Goal: Task Accomplishment & Management: Manage account settings

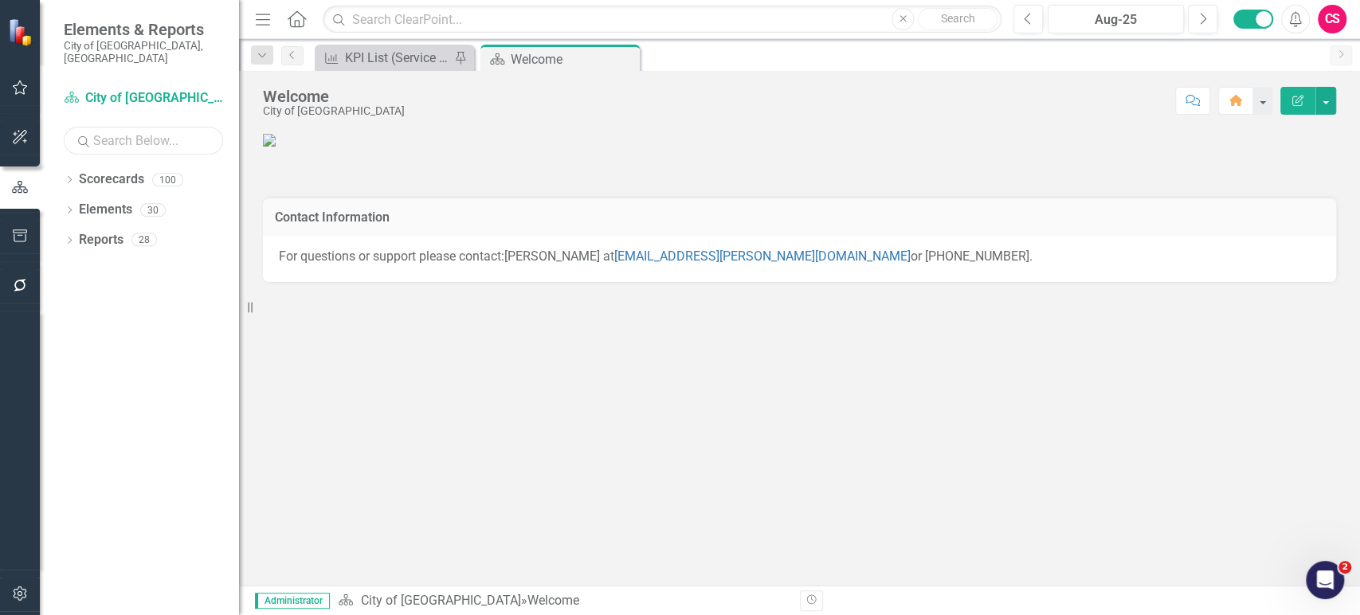
click at [114, 127] on input "text" at bounding box center [143, 141] width 159 height 28
type input "water"
click at [64, 207] on icon "Dropdown" at bounding box center [69, 211] width 11 height 9
click at [69, 177] on icon "Dropdown" at bounding box center [69, 181] width 11 height 9
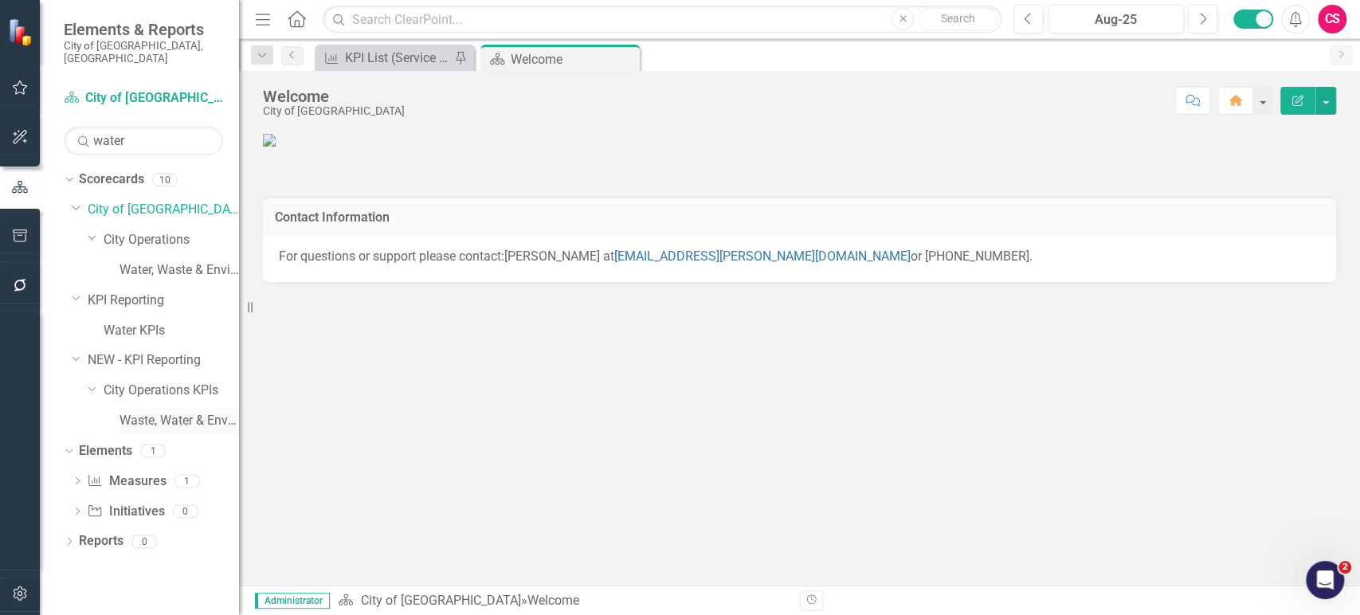
click at [153, 415] on link "Waste, Water & Environment KPIs" at bounding box center [178, 421] width 119 height 18
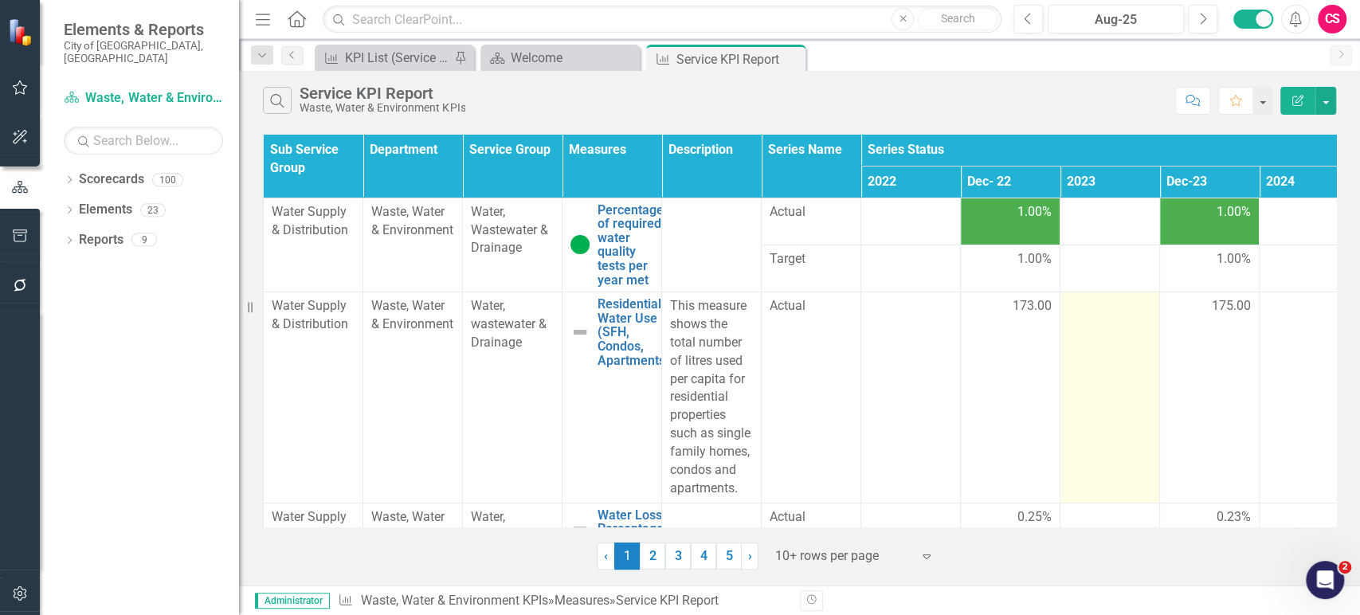
scroll to position [7, 0]
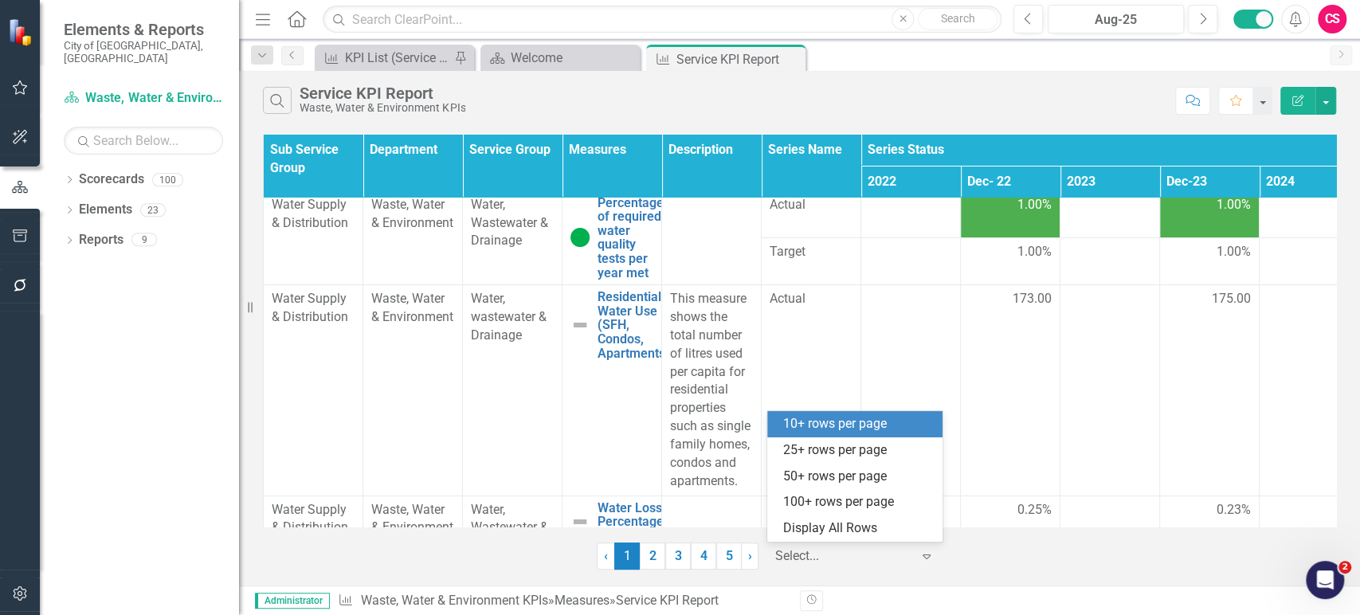
click at [820, 558] on div at bounding box center [842, 557] width 135 height 22
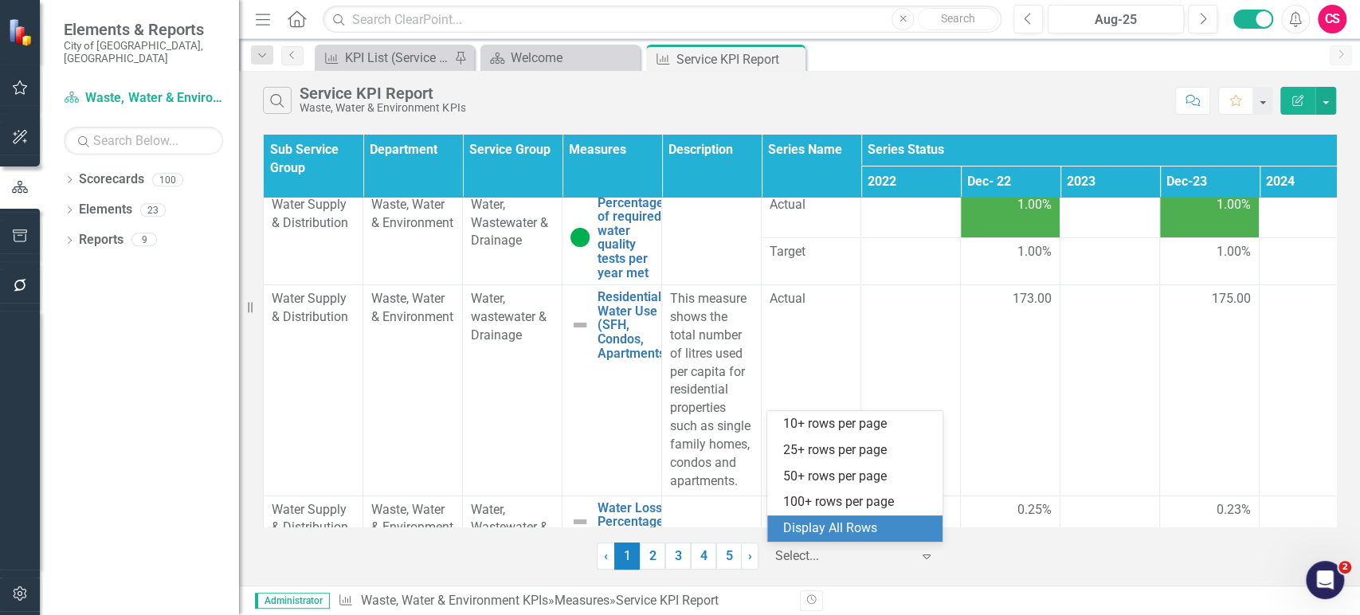
click at [828, 531] on div "Display All Rows" at bounding box center [858, 528] width 150 height 18
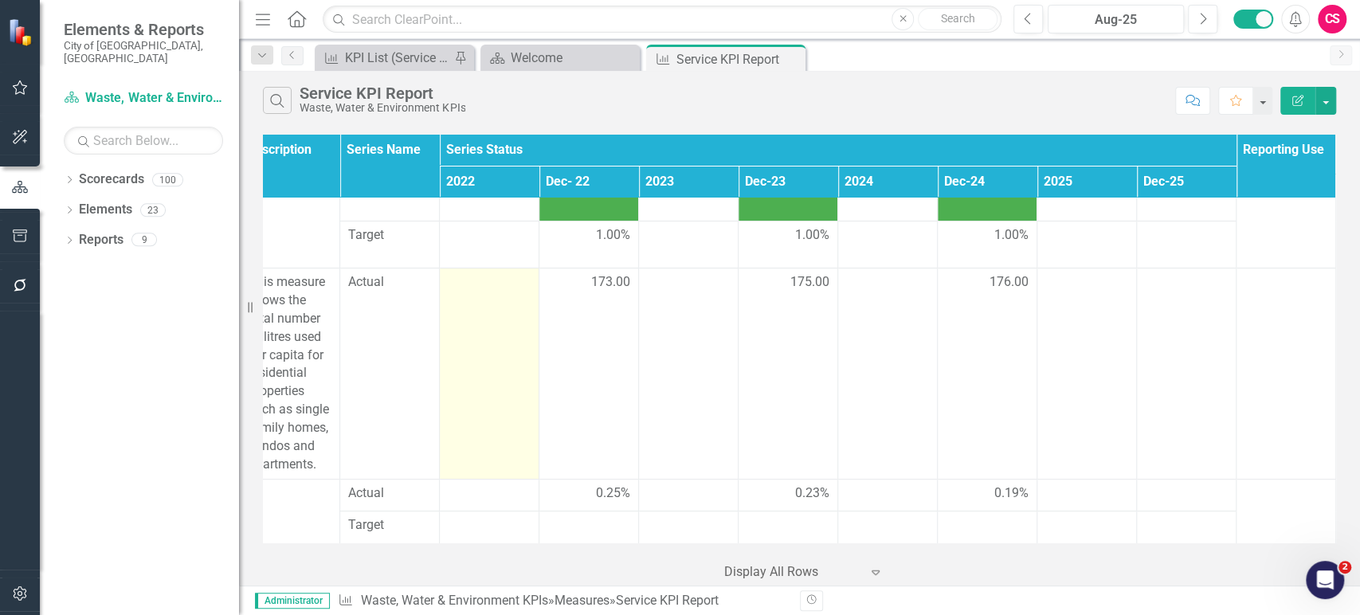
scroll to position [0, 432]
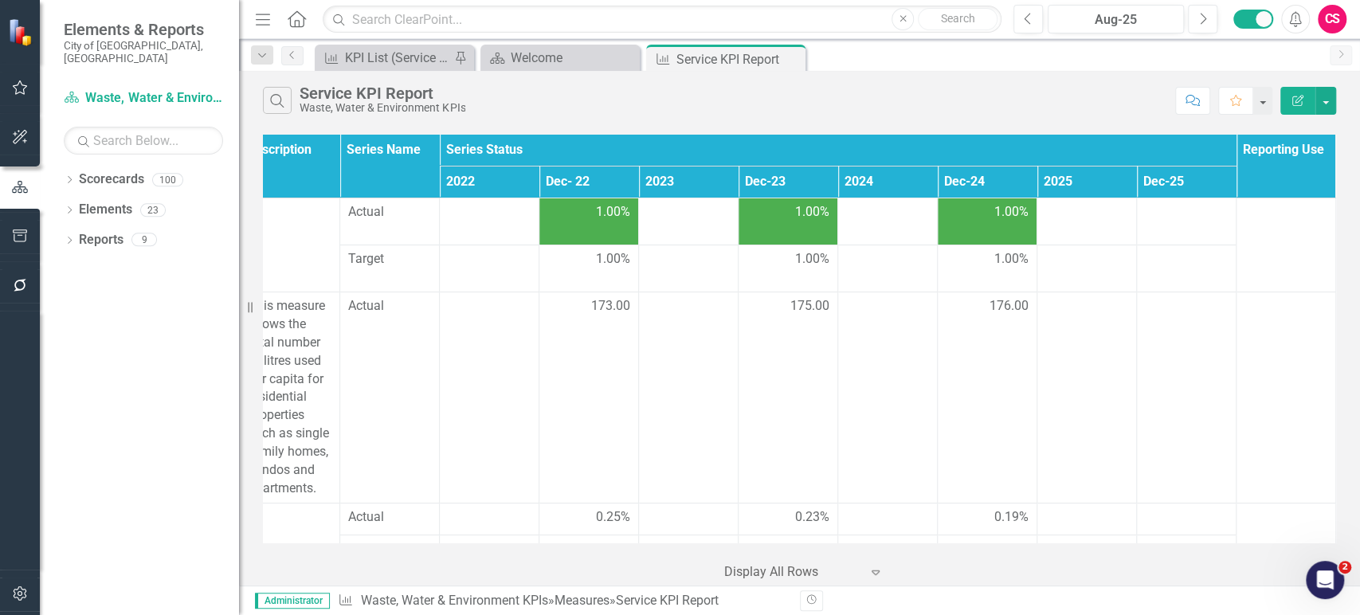
click at [788, 198] on td "1.00%" at bounding box center [788, 221] width 100 height 47
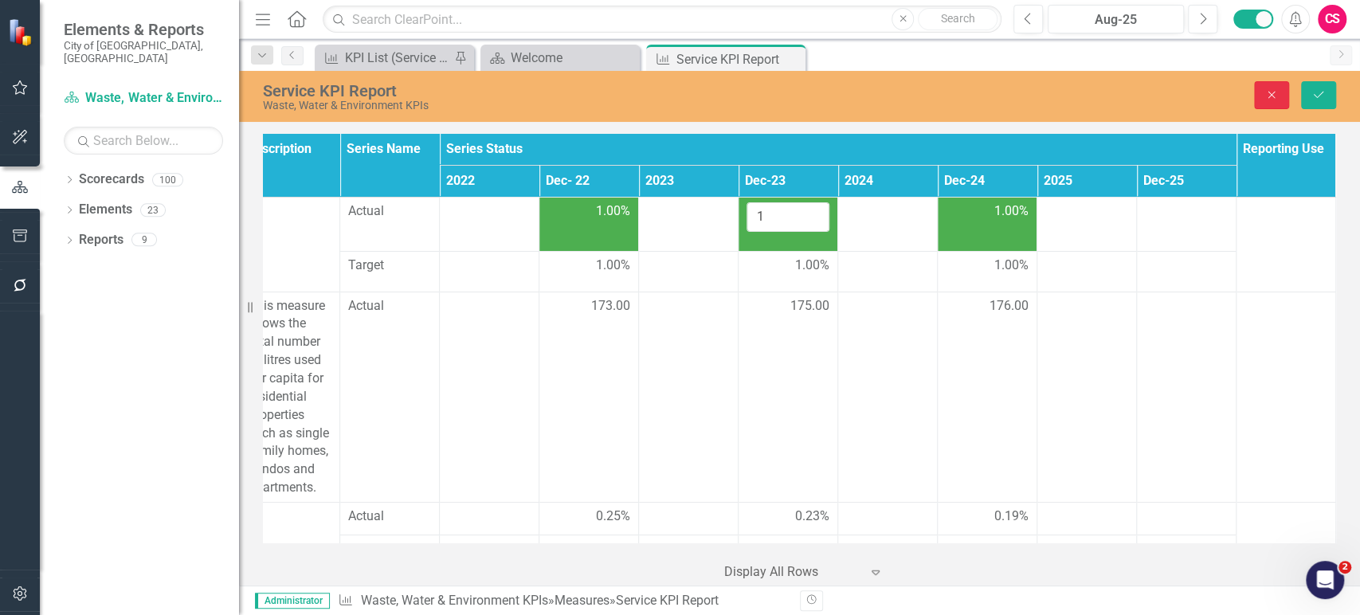
click at [1279, 92] on button "Close" at bounding box center [1271, 95] width 35 height 28
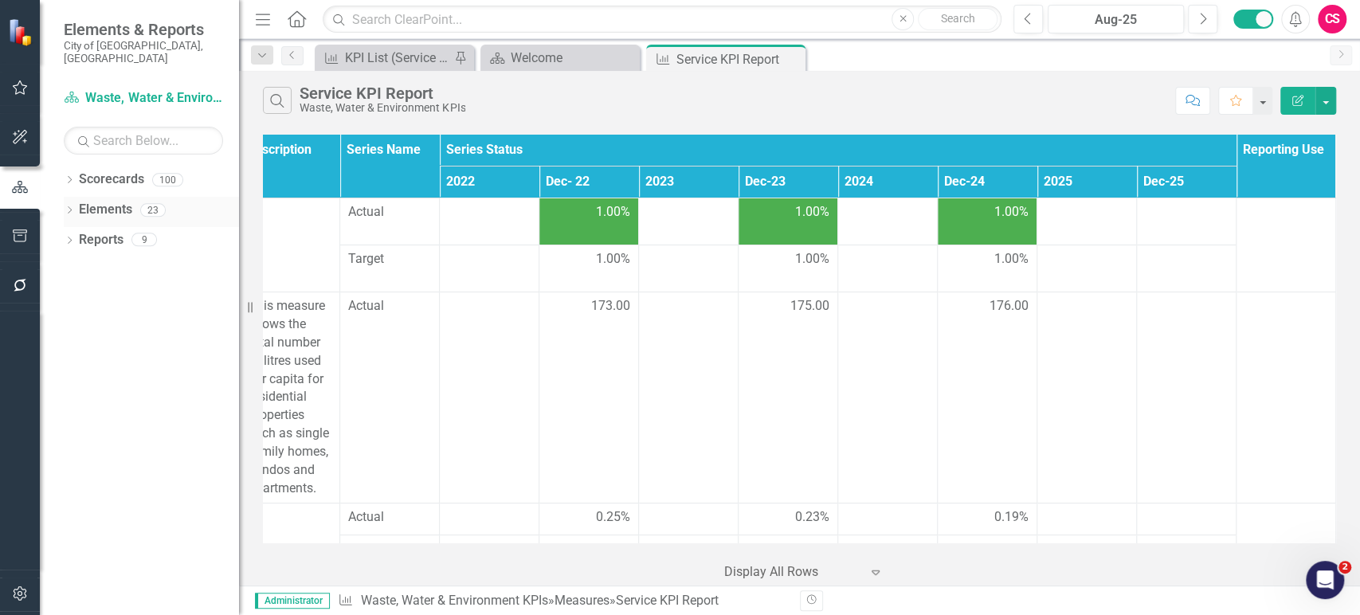
click at [112, 201] on link "Elements" at bounding box center [105, 210] width 53 height 18
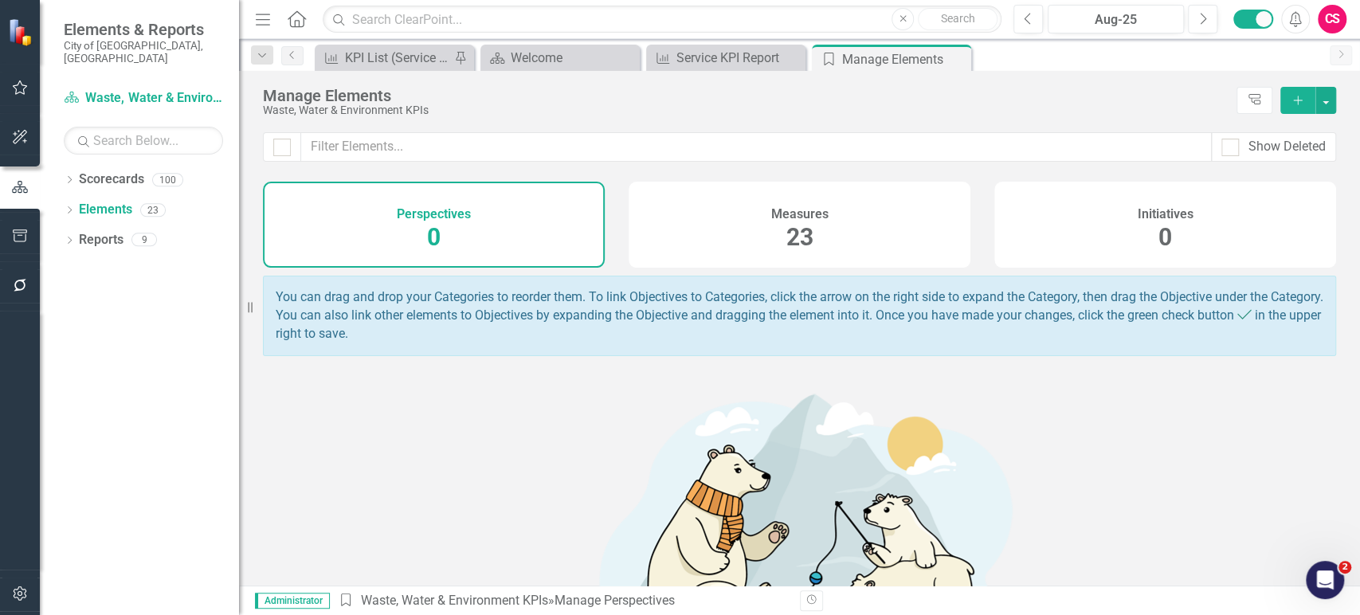
click at [946, 230] on div "Measures 23" at bounding box center [799, 225] width 342 height 86
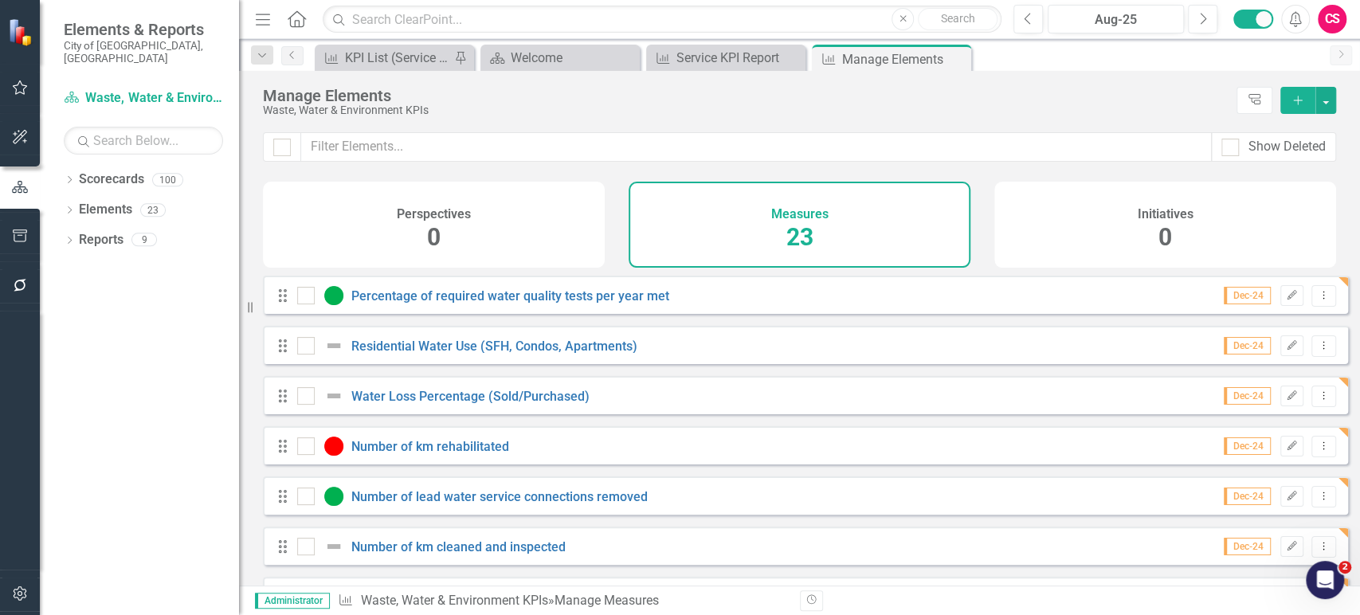
scroll to position [855, 0]
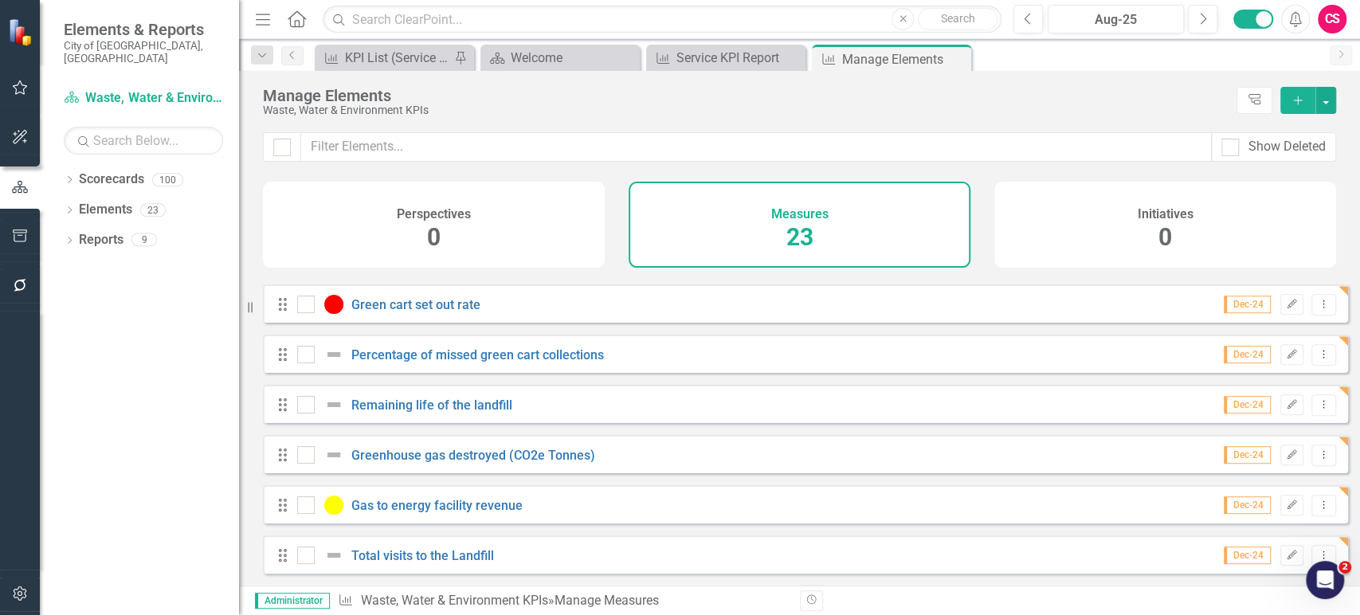
click at [272, 145] on div at bounding box center [282, 146] width 38 height 29
click at [278, 145] on input "checkbox" at bounding box center [278, 144] width 10 height 10
checkbox input "true"
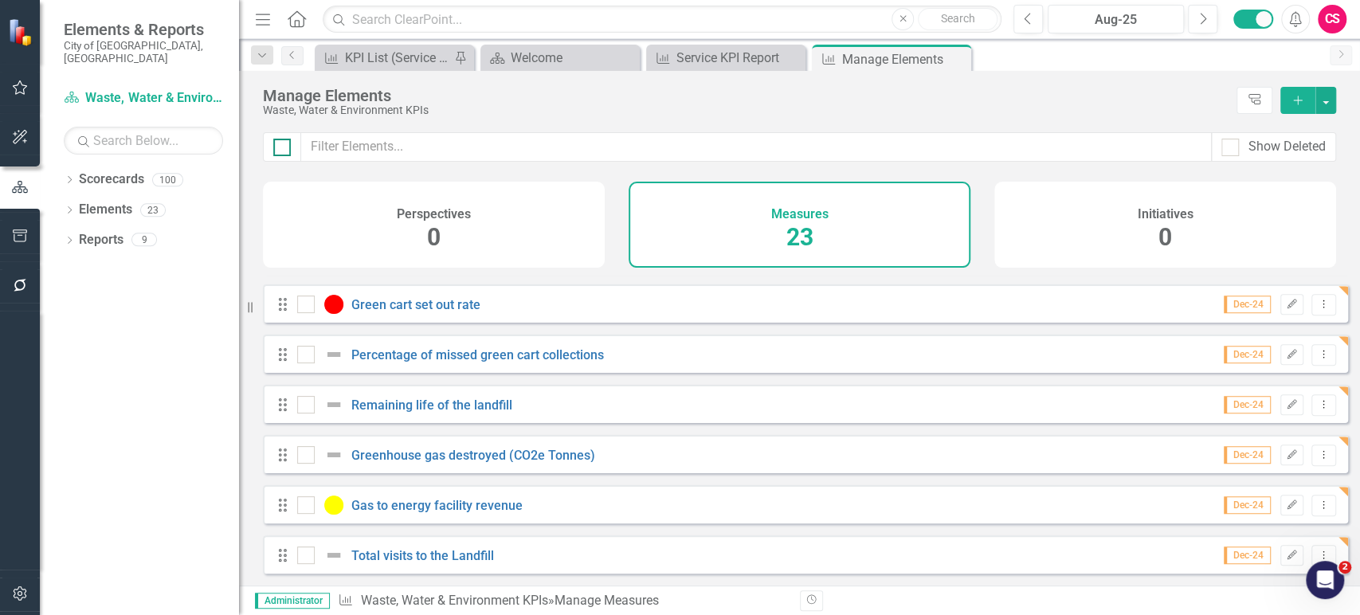
checkbox input "true"
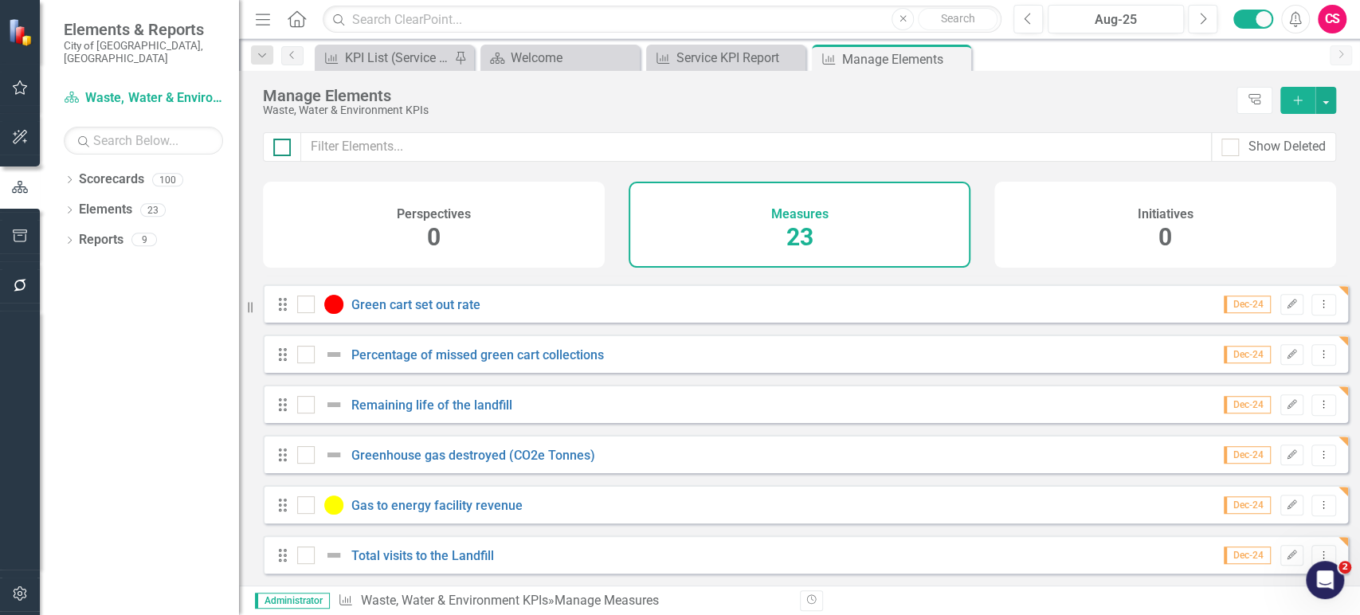
checkbox input "true"
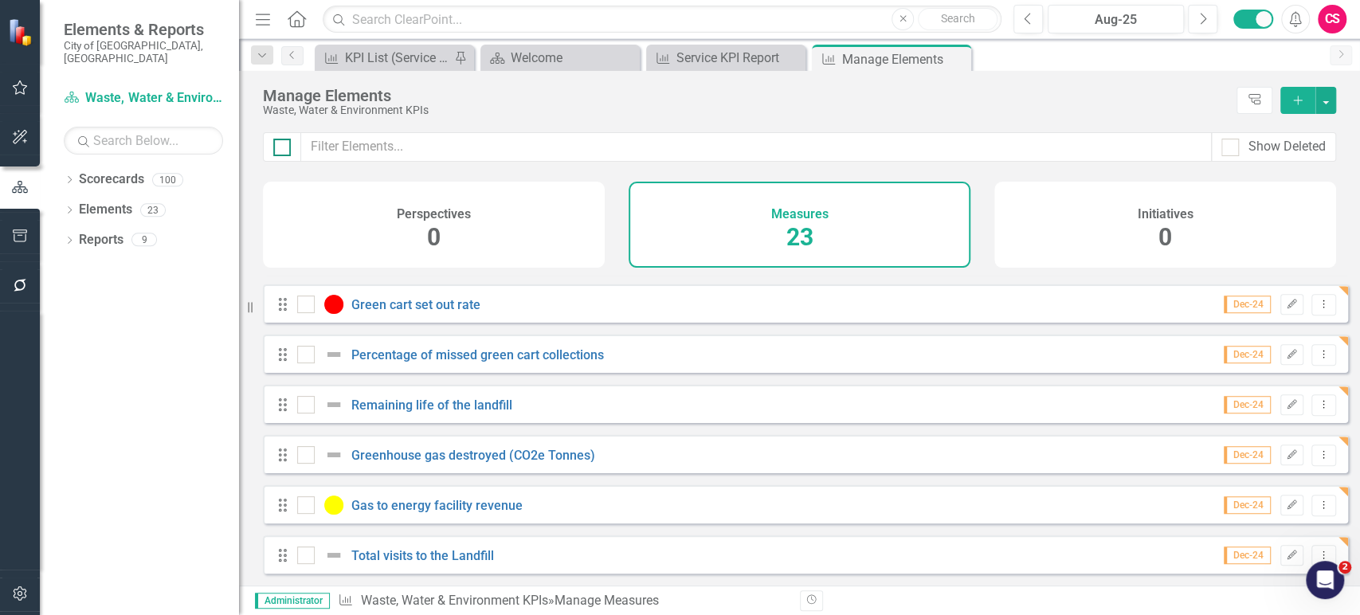
checkbox input "true"
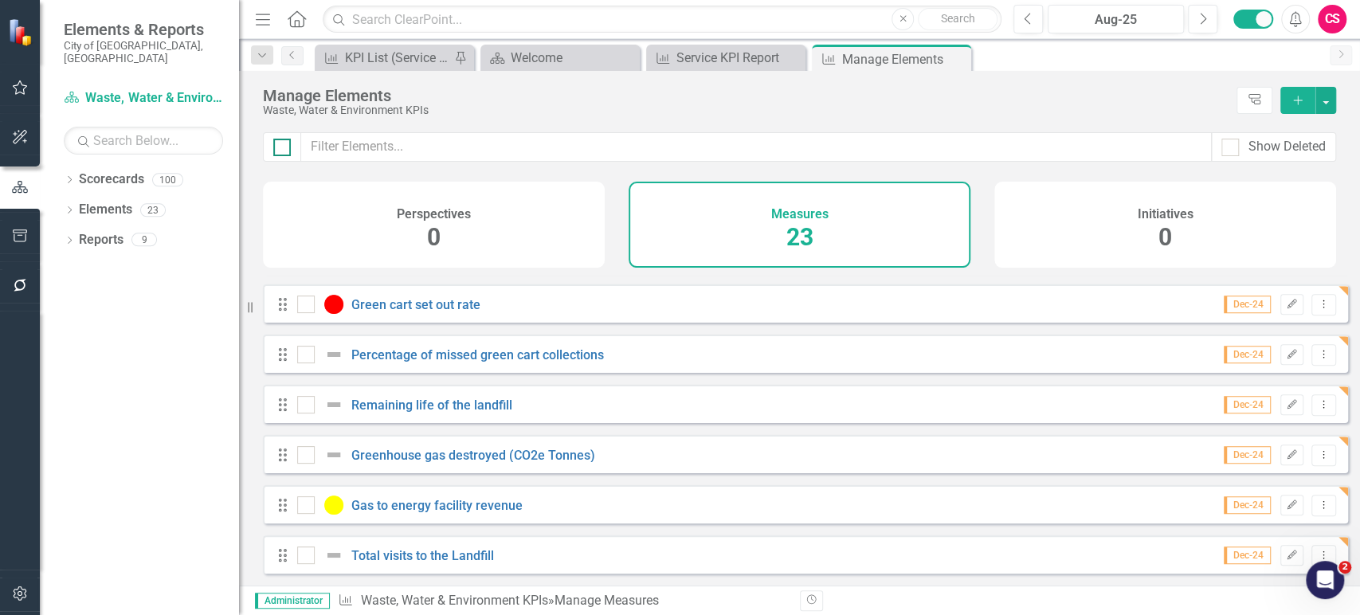
checkbox input "true"
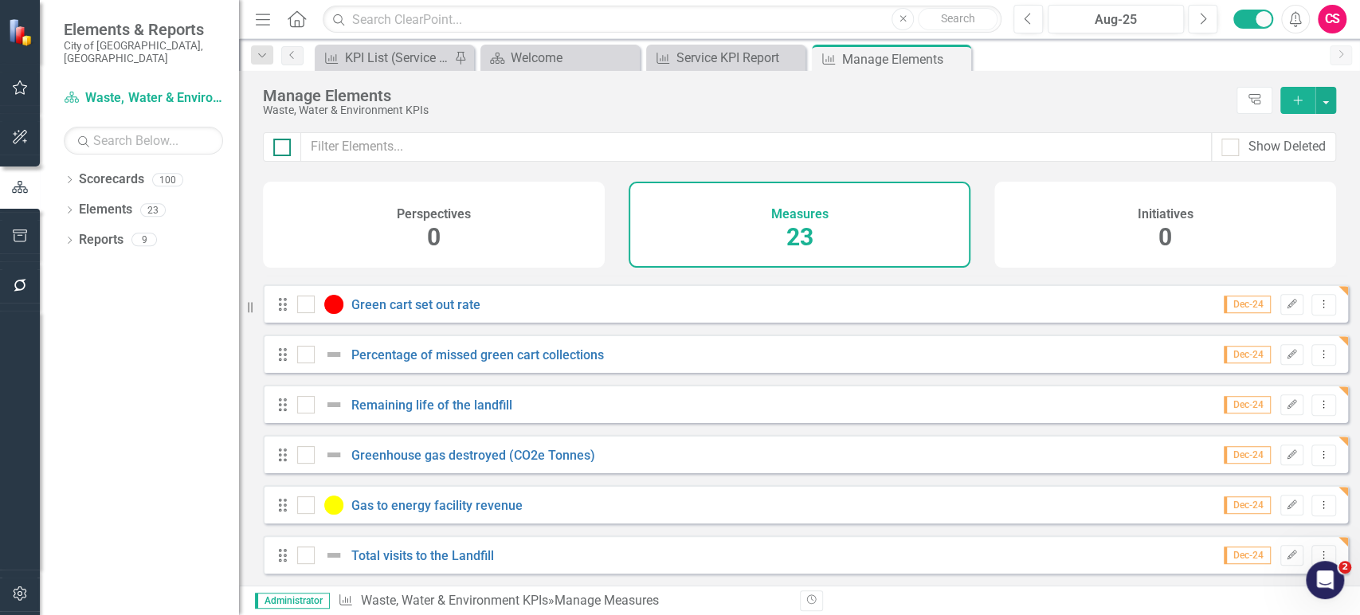
checkbox input "true"
click at [1332, 99] on button "button" at bounding box center [1325, 100] width 21 height 27
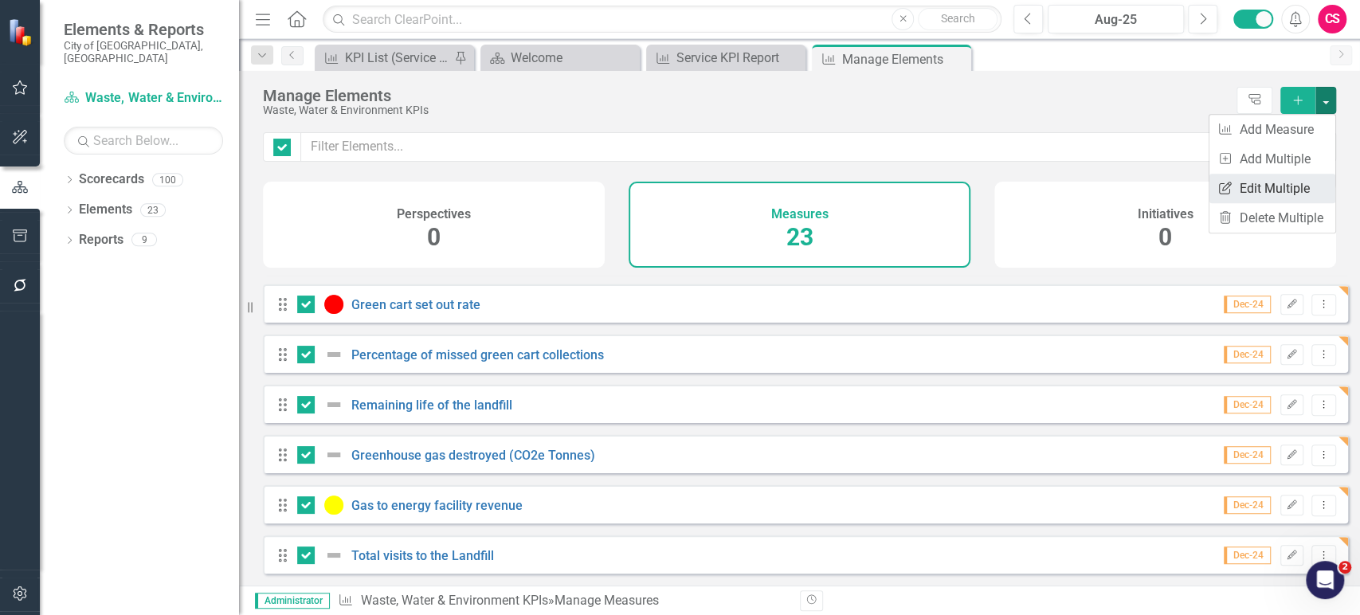
click at [1255, 182] on link "Edit Multiple Edit Multiple" at bounding box center [1272, 188] width 126 height 29
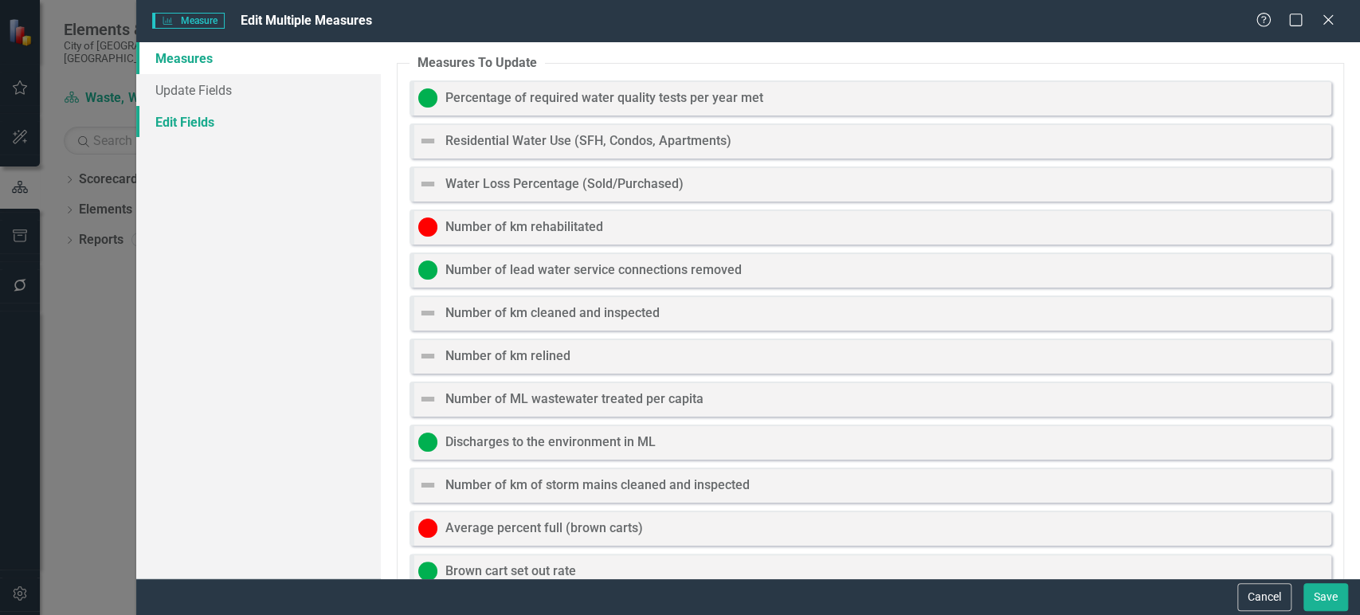
click at [288, 113] on link "Edit Fields" at bounding box center [258, 122] width 245 height 32
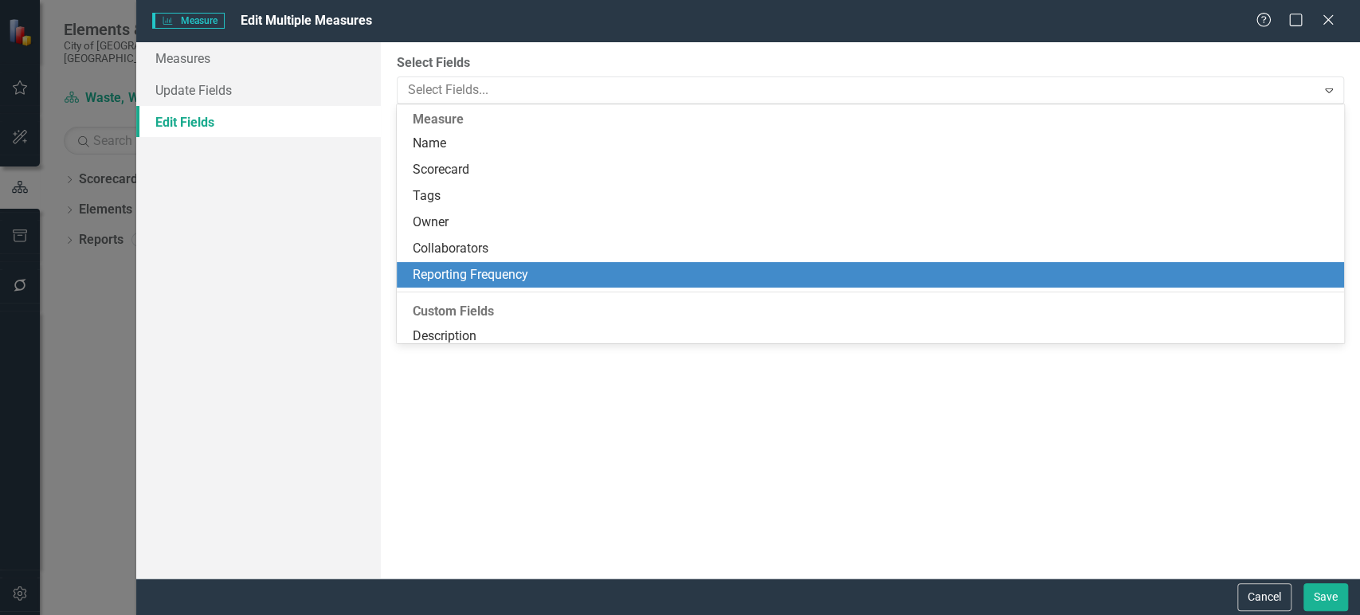
click at [453, 267] on div "Reporting Frequency" at bounding box center [874, 275] width 922 height 18
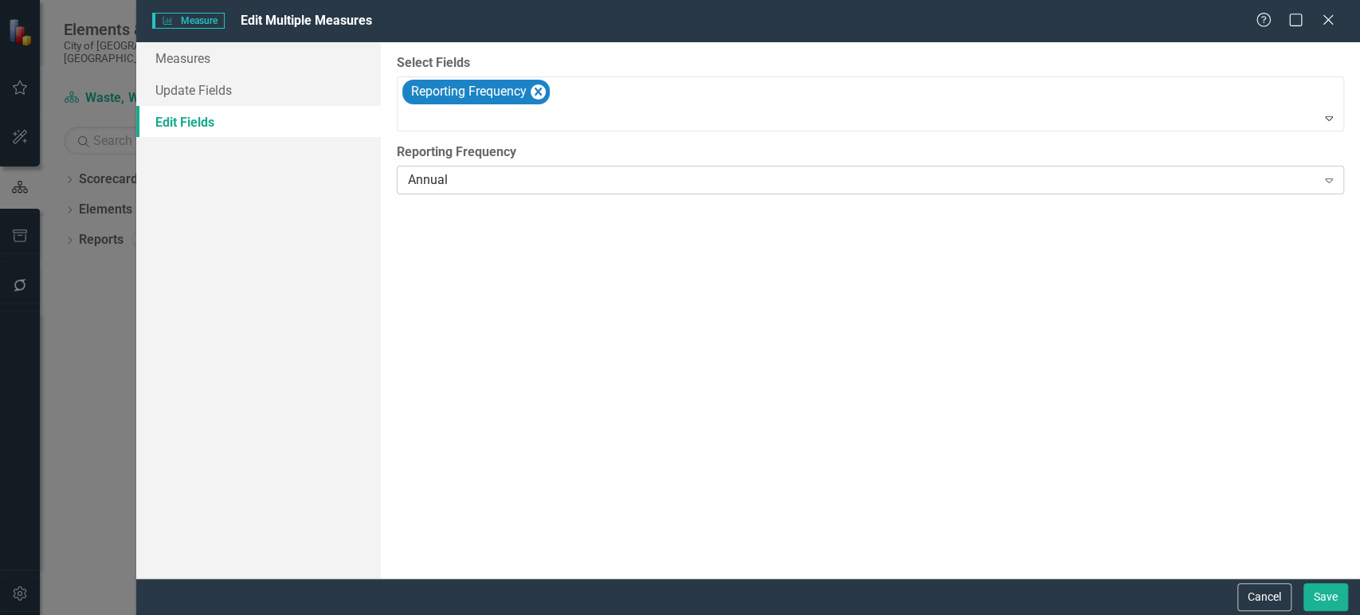
click at [477, 183] on div "Annual" at bounding box center [862, 180] width 908 height 18
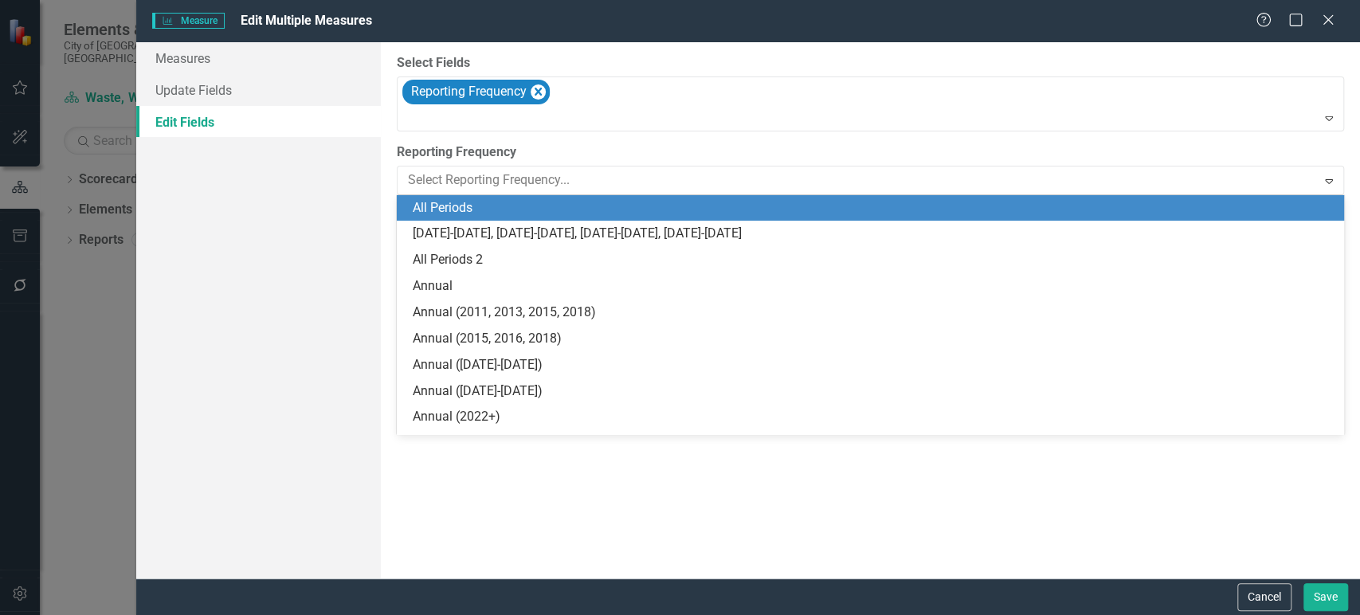
scroll to position [78, 0]
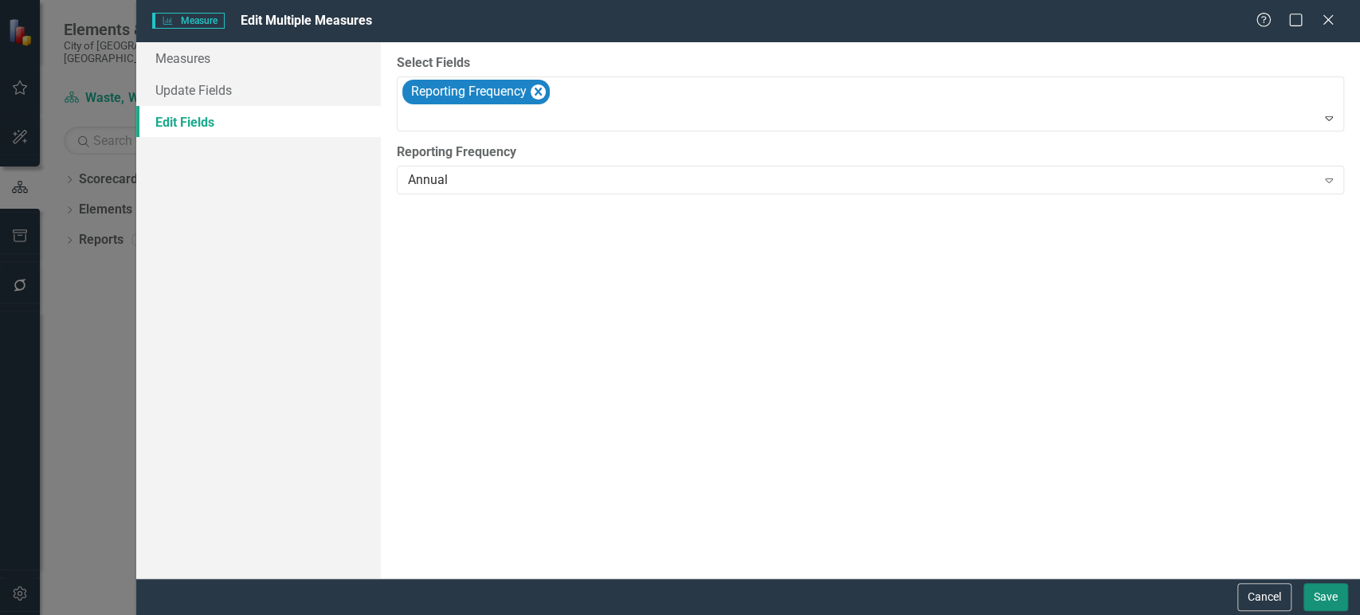
click at [1323, 596] on button "Save" at bounding box center [1325, 597] width 45 height 28
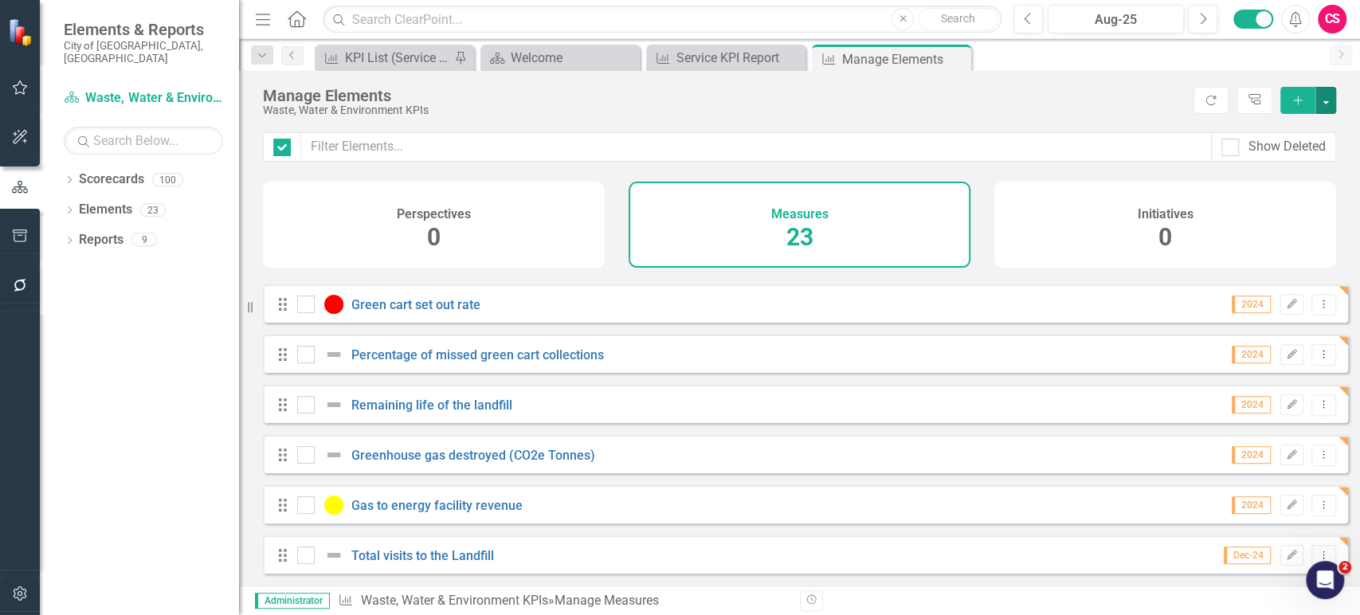
checkbox input "false"
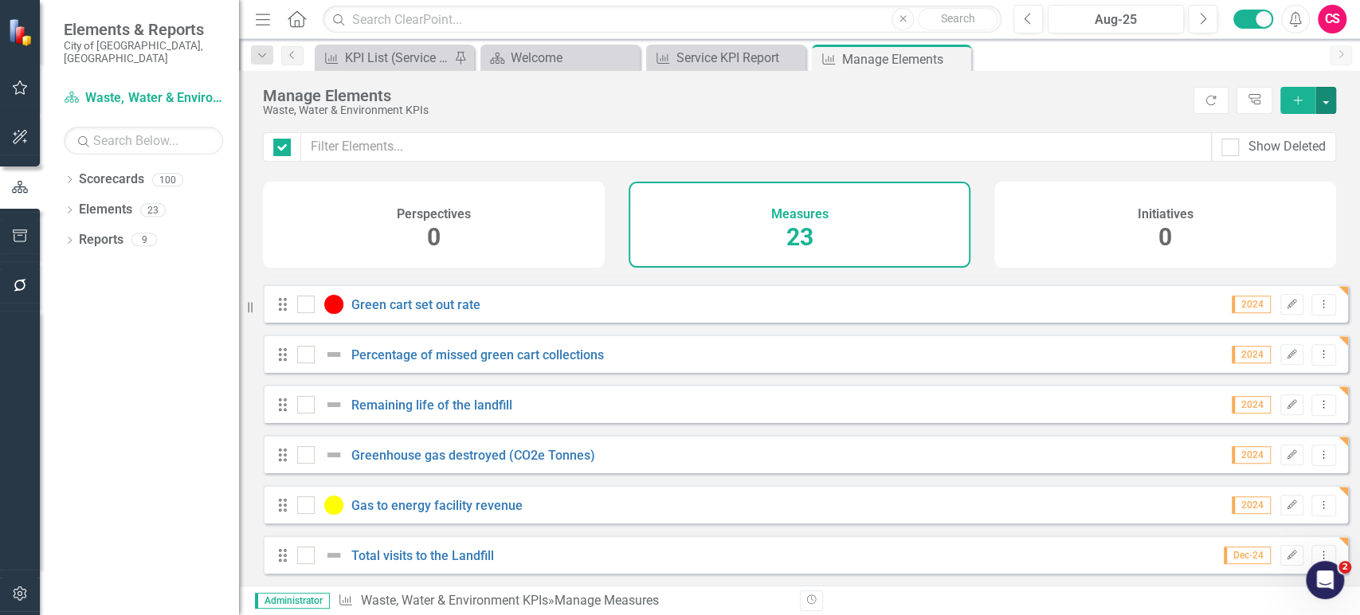
checkbox input "false"
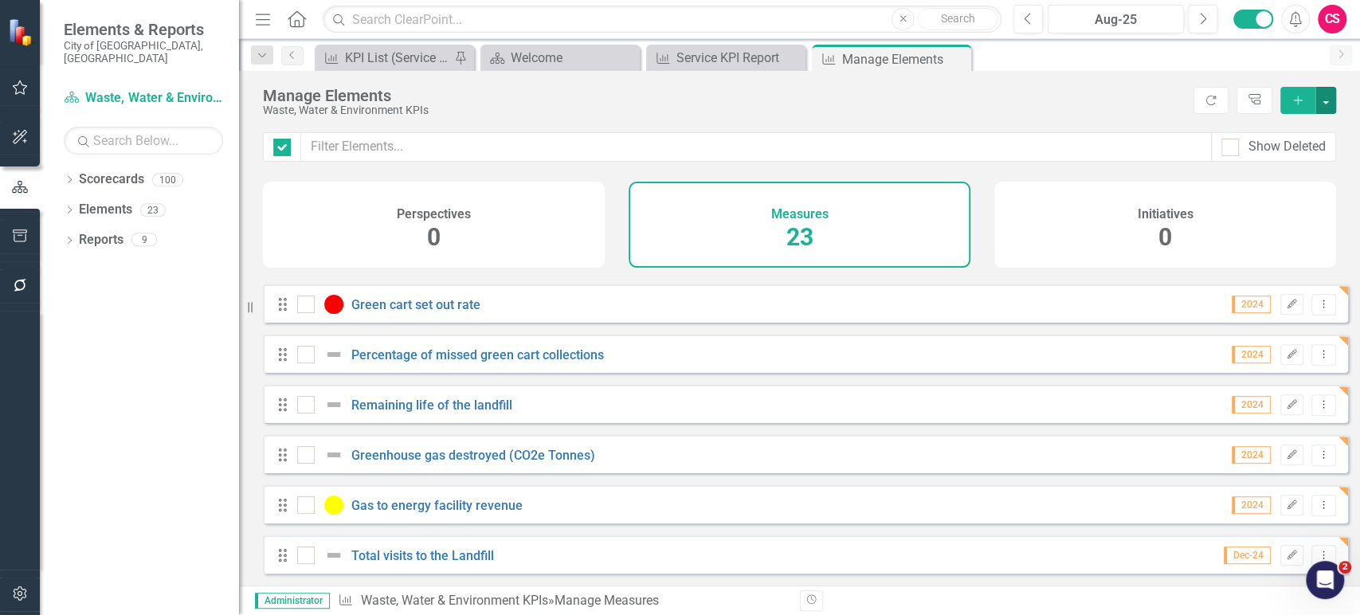
checkbox input "false"
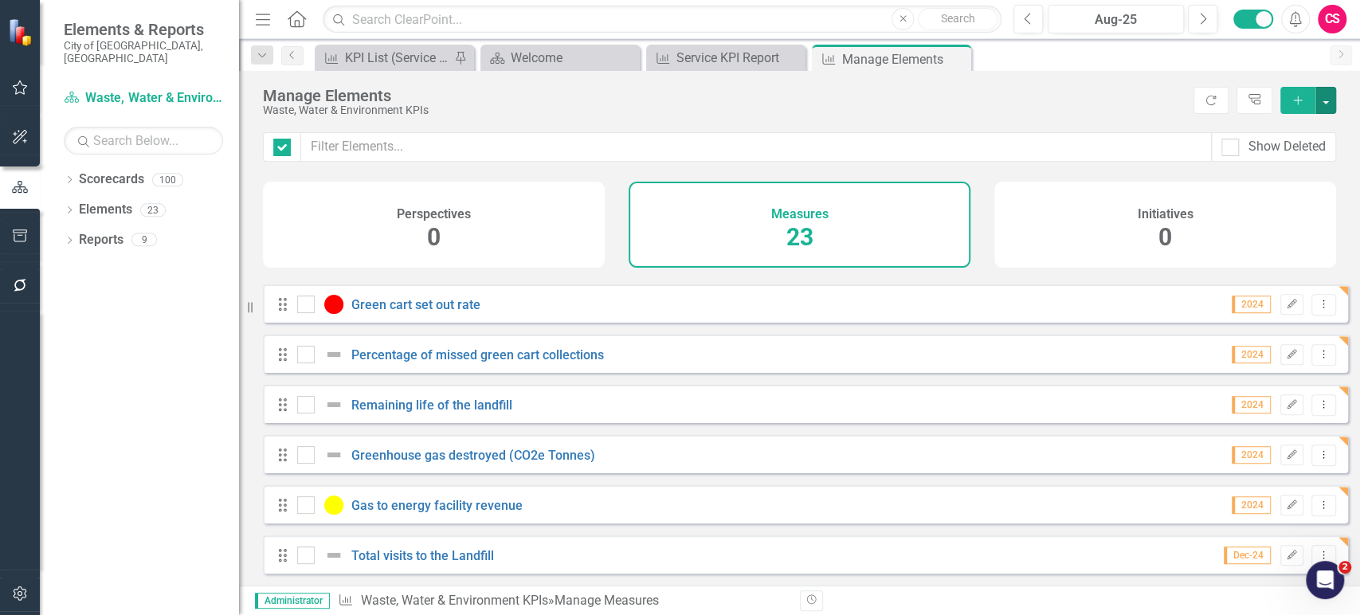
checkbox input "false"
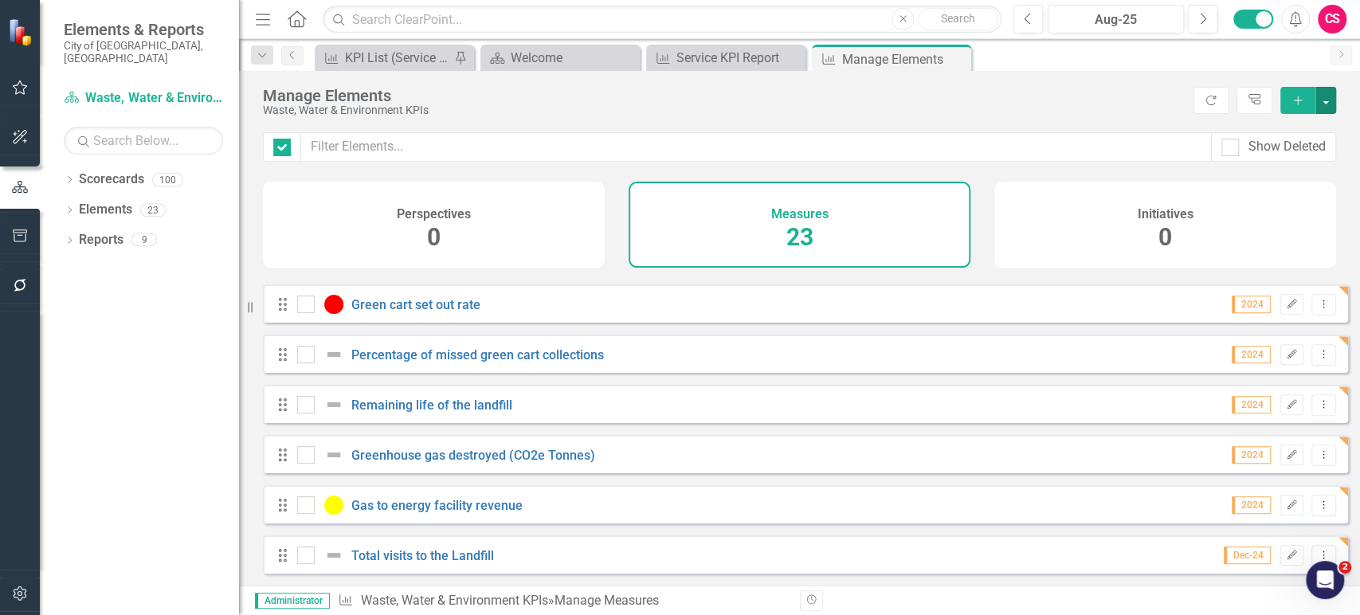
checkbox input "false"
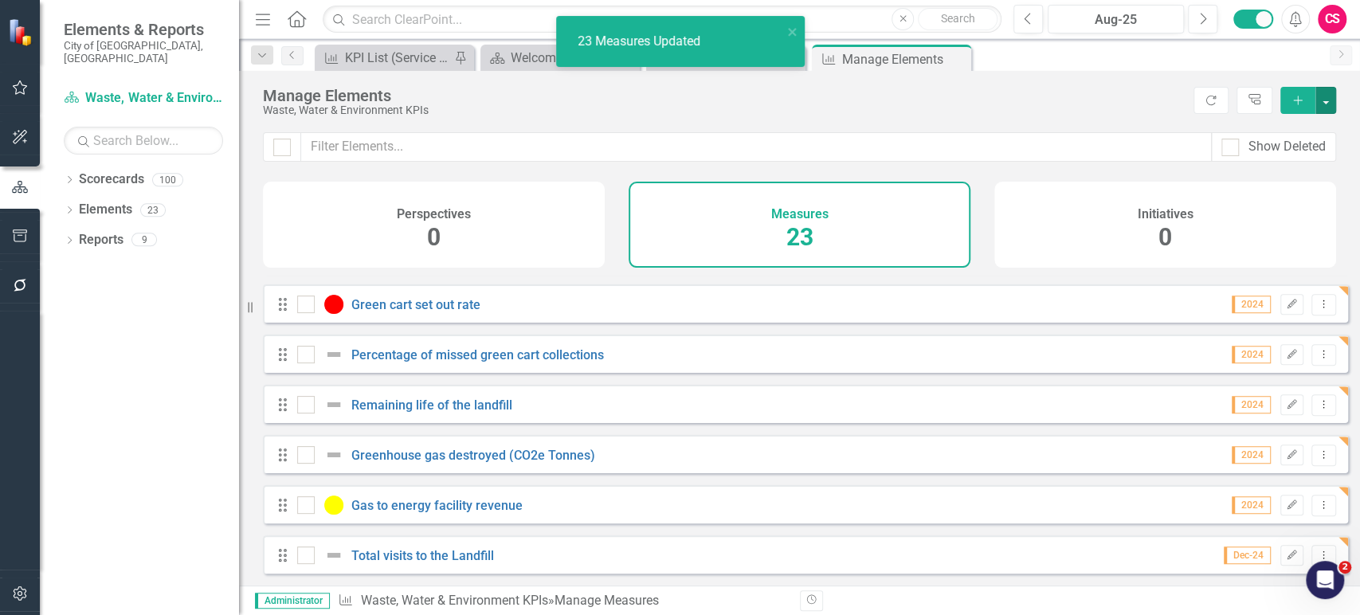
checkbox input "false"
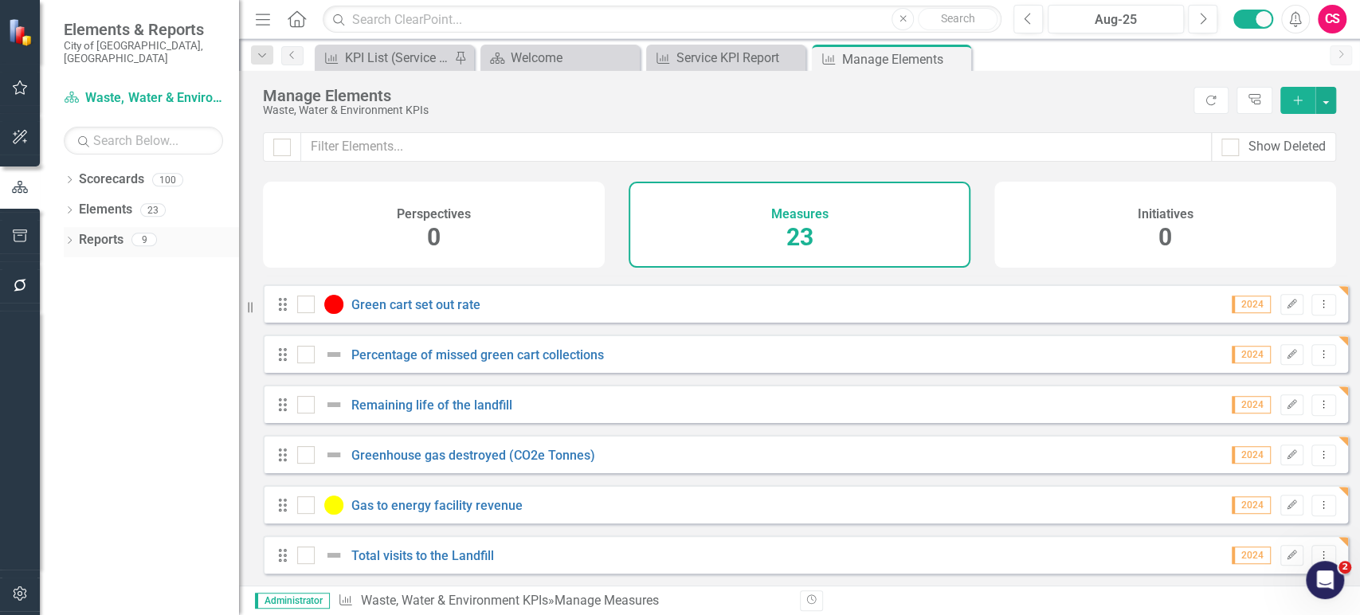
click at [104, 231] on link "Reports" at bounding box center [101, 240] width 45 height 18
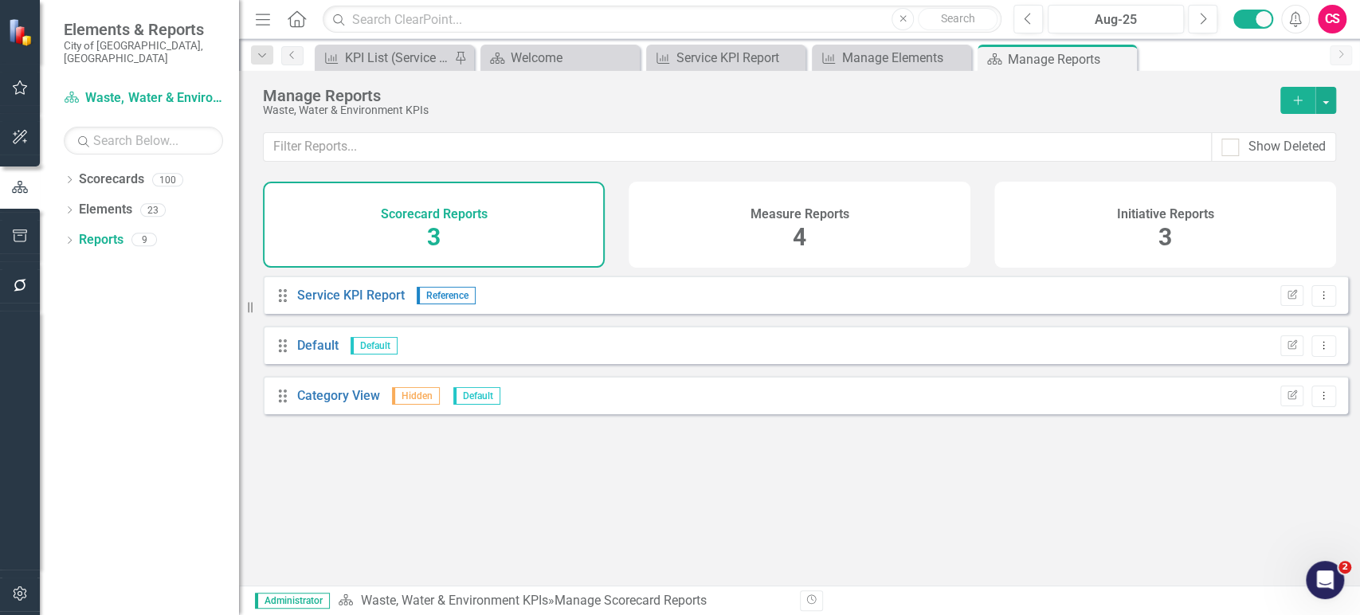
click at [863, 220] on div "Measure Reports 4" at bounding box center [799, 225] width 342 height 86
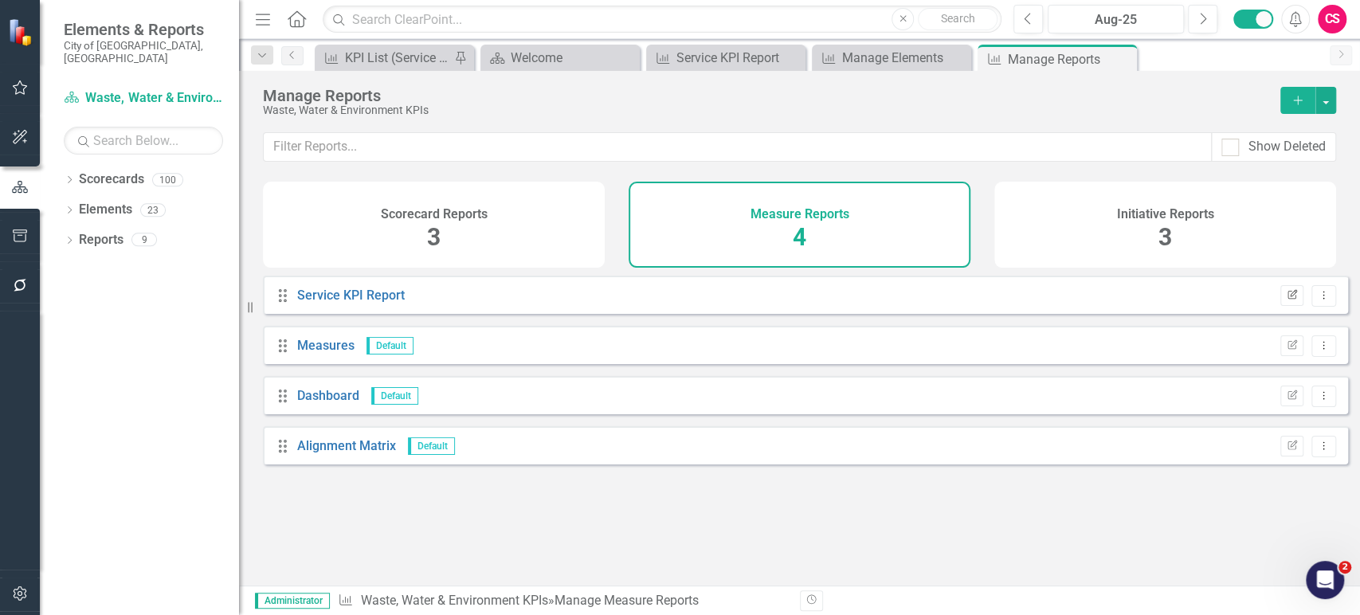
click at [1288, 306] on button "Edit Report" at bounding box center [1291, 295] width 23 height 21
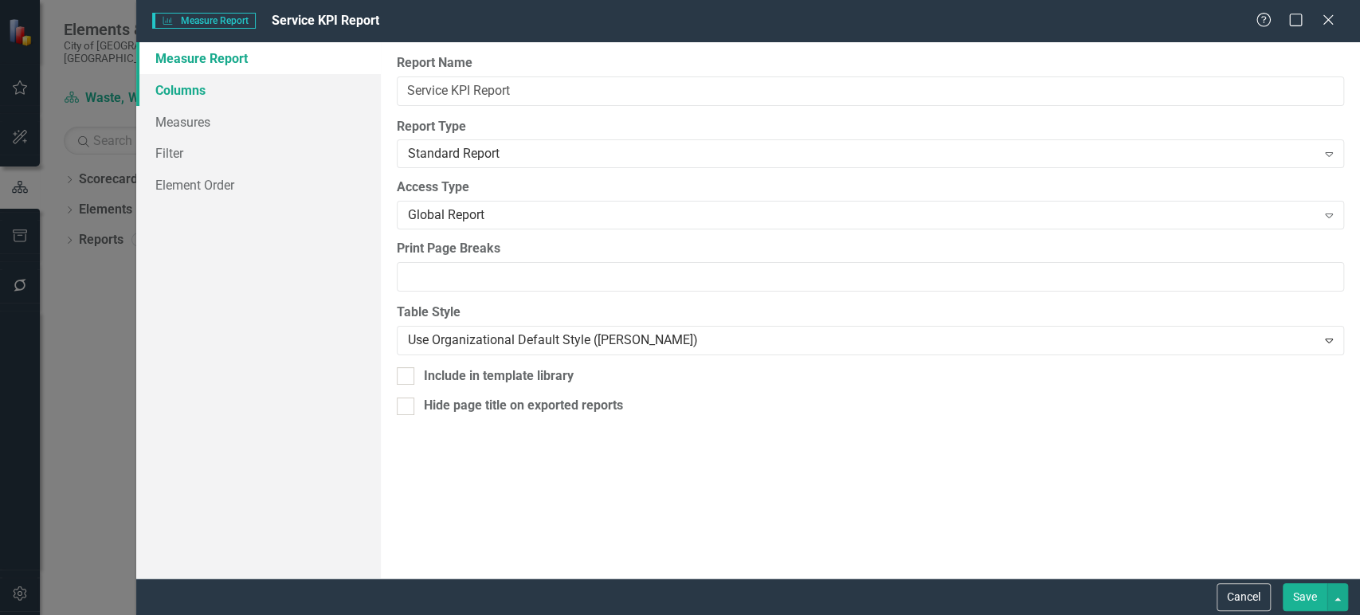
click at [337, 88] on link "Columns" at bounding box center [258, 90] width 245 height 32
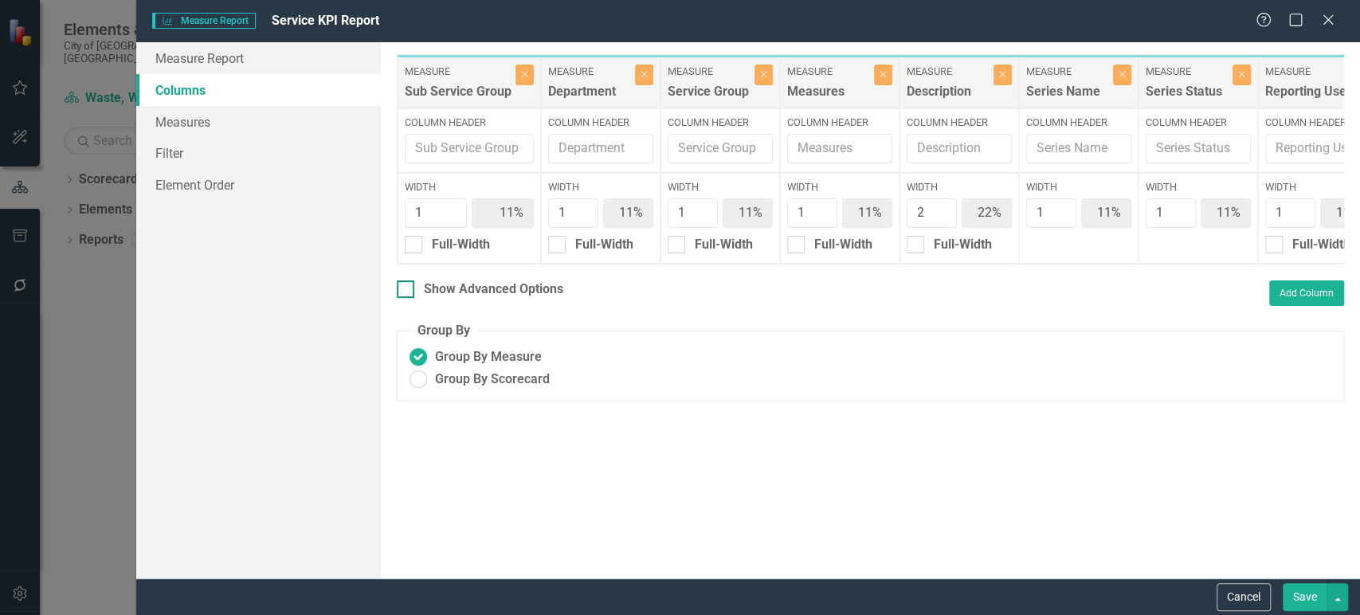
click at [408, 292] on div at bounding box center [406, 289] width 18 height 18
click at [407, 291] on input "Show Advanced Options" at bounding box center [402, 285] width 10 height 10
checkbox input "true"
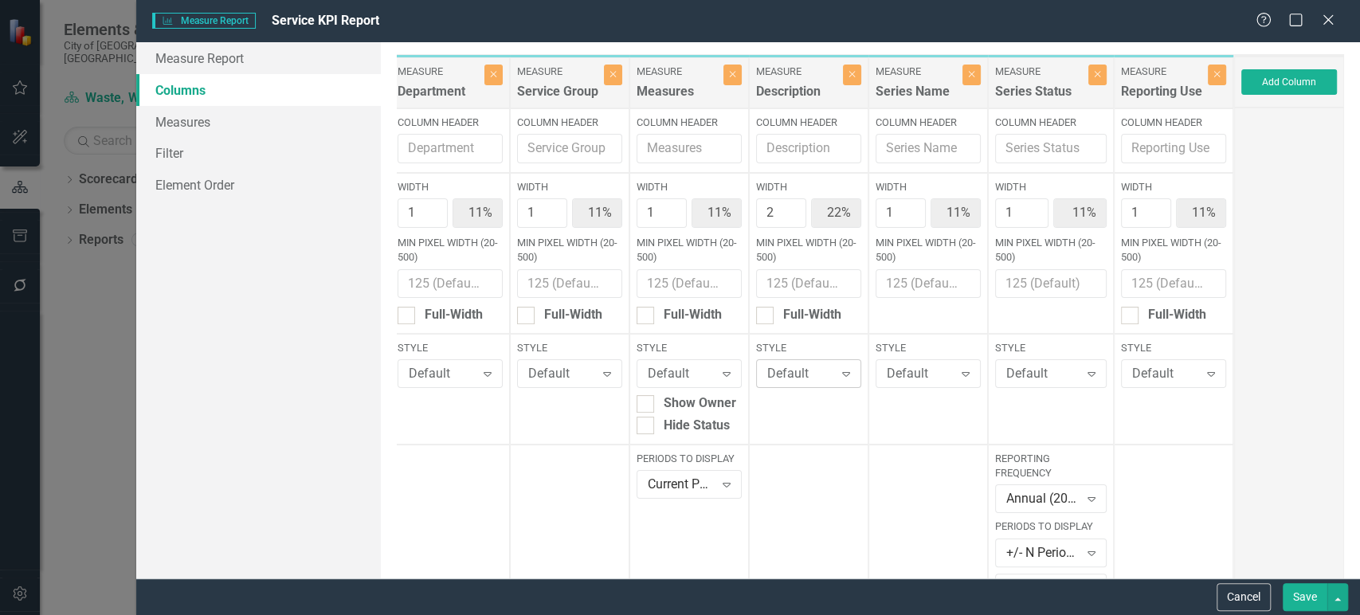
scroll to position [251, 0]
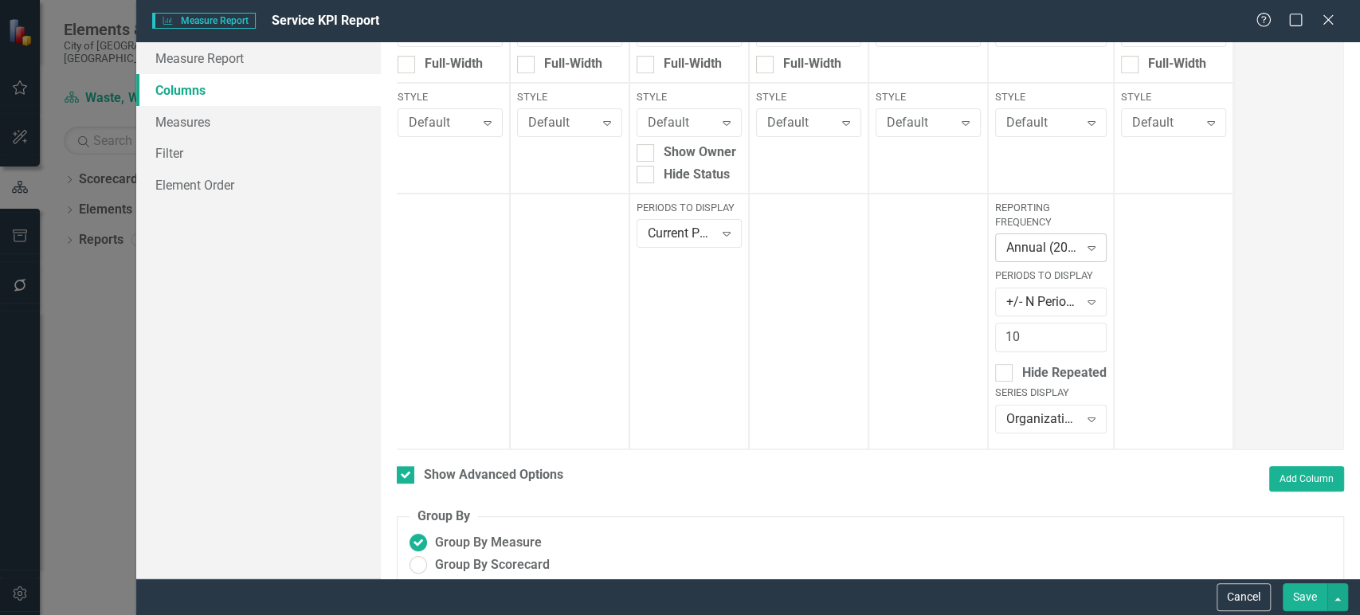
click at [1050, 250] on div "Annual (2022+)" at bounding box center [1042, 248] width 72 height 18
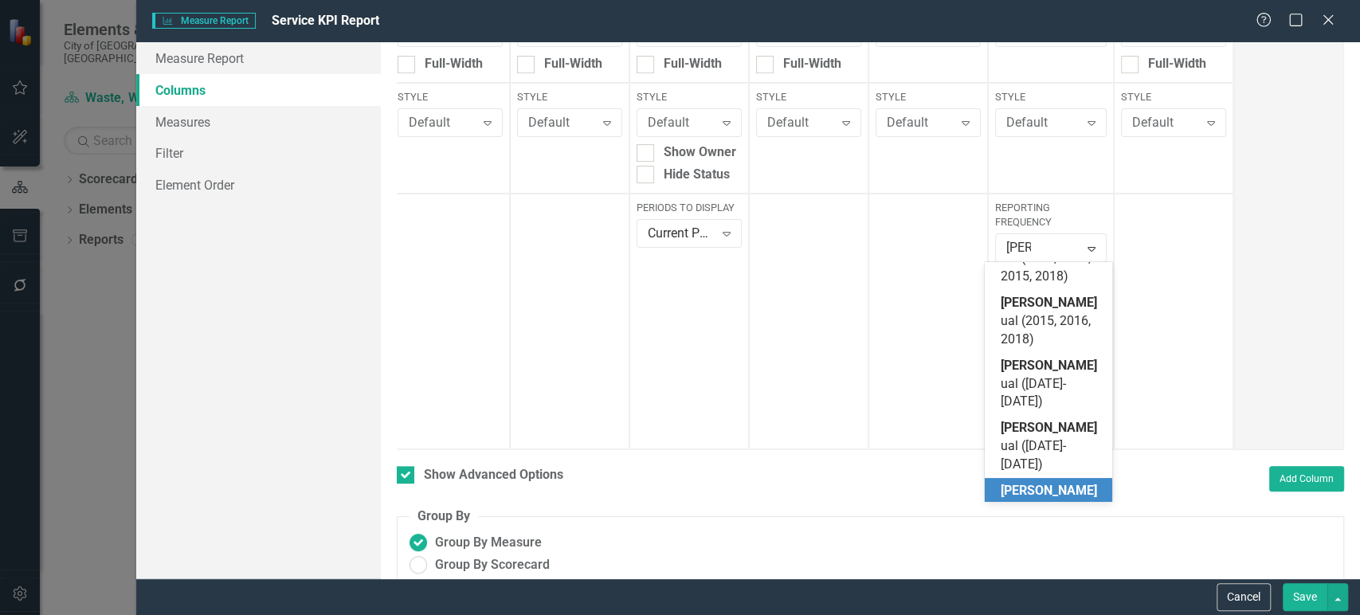
scroll to position [34, 0]
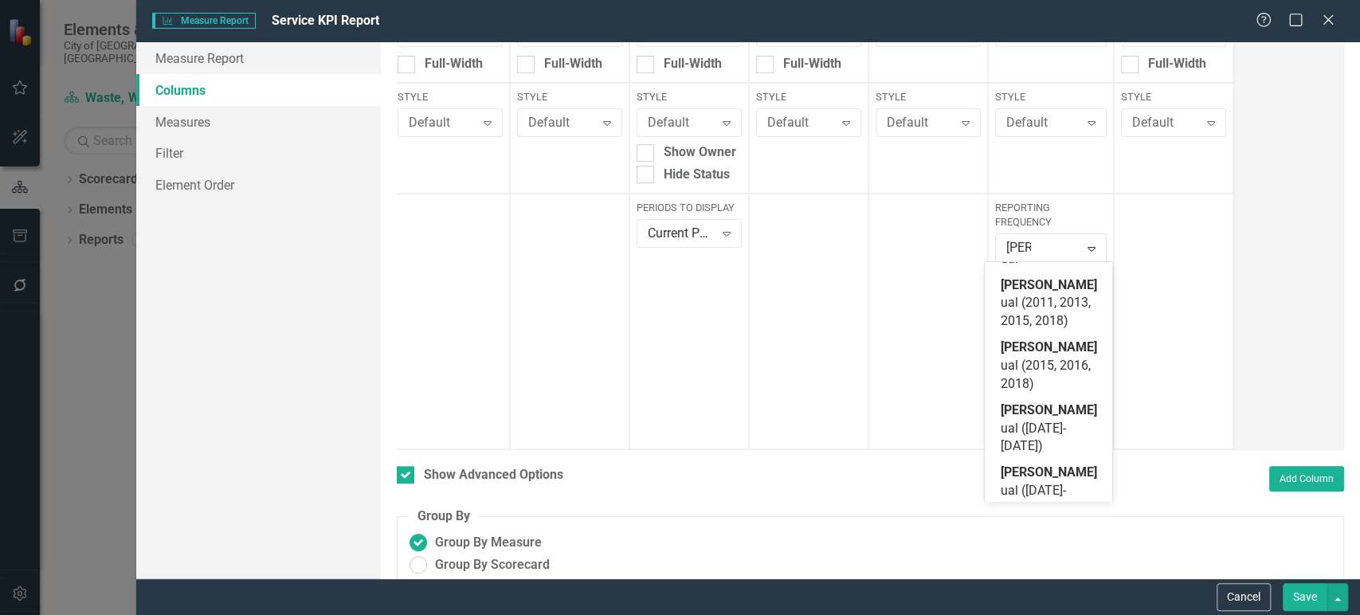
type input "annu"
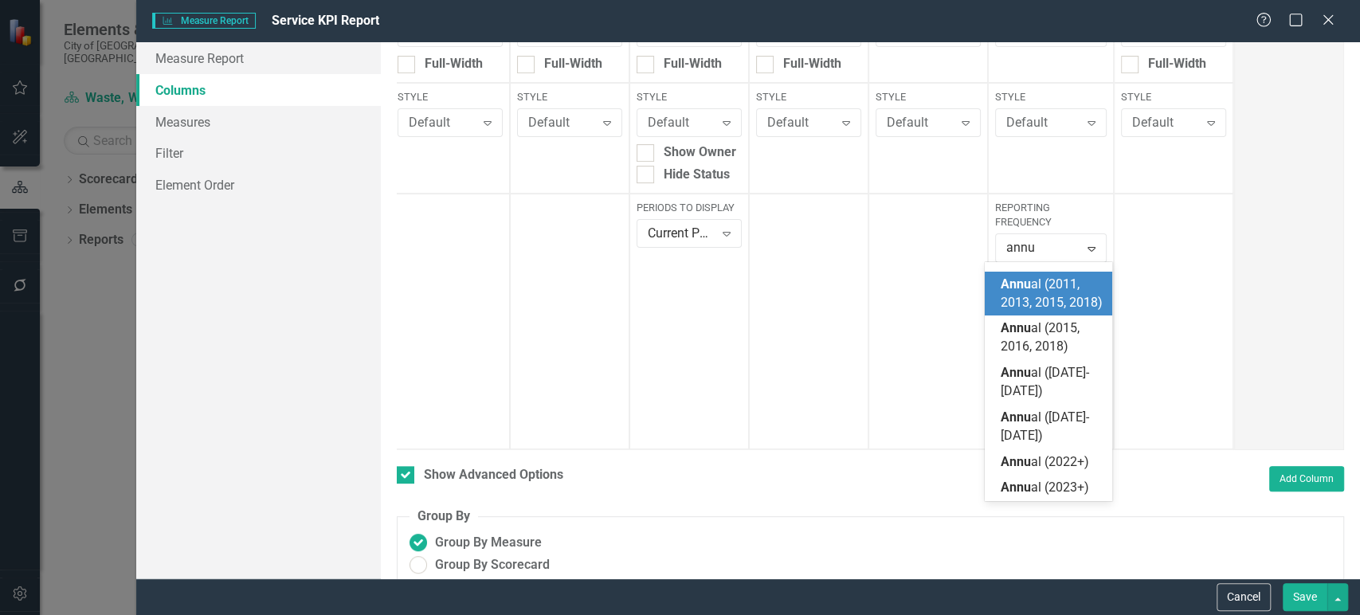
scroll to position [0, 0]
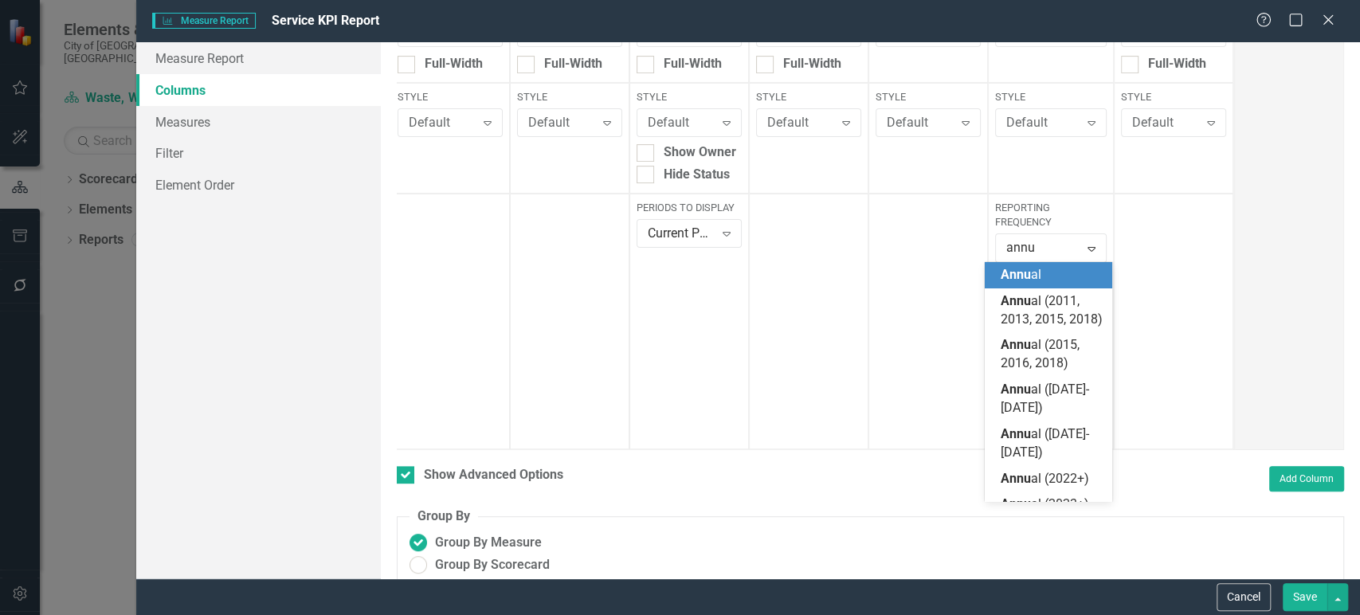
click at [1038, 278] on span "Annu al" at bounding box center [1020, 274] width 41 height 15
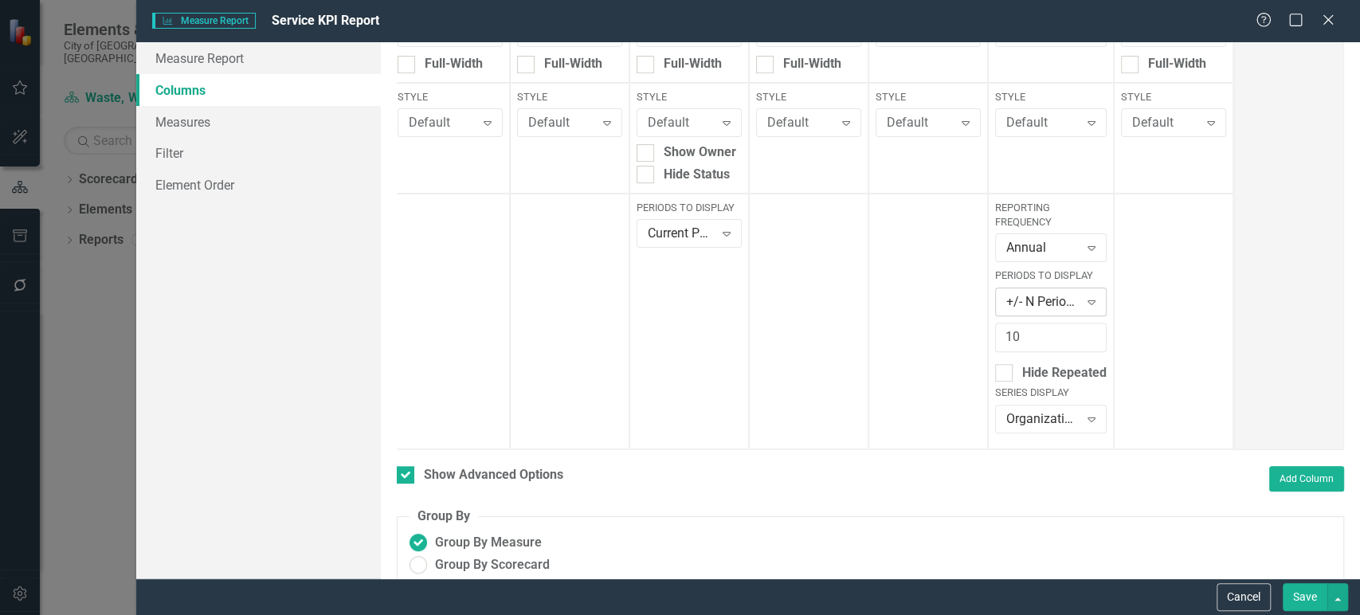
click at [1058, 293] on div "+/- N Periods" at bounding box center [1042, 301] width 72 height 18
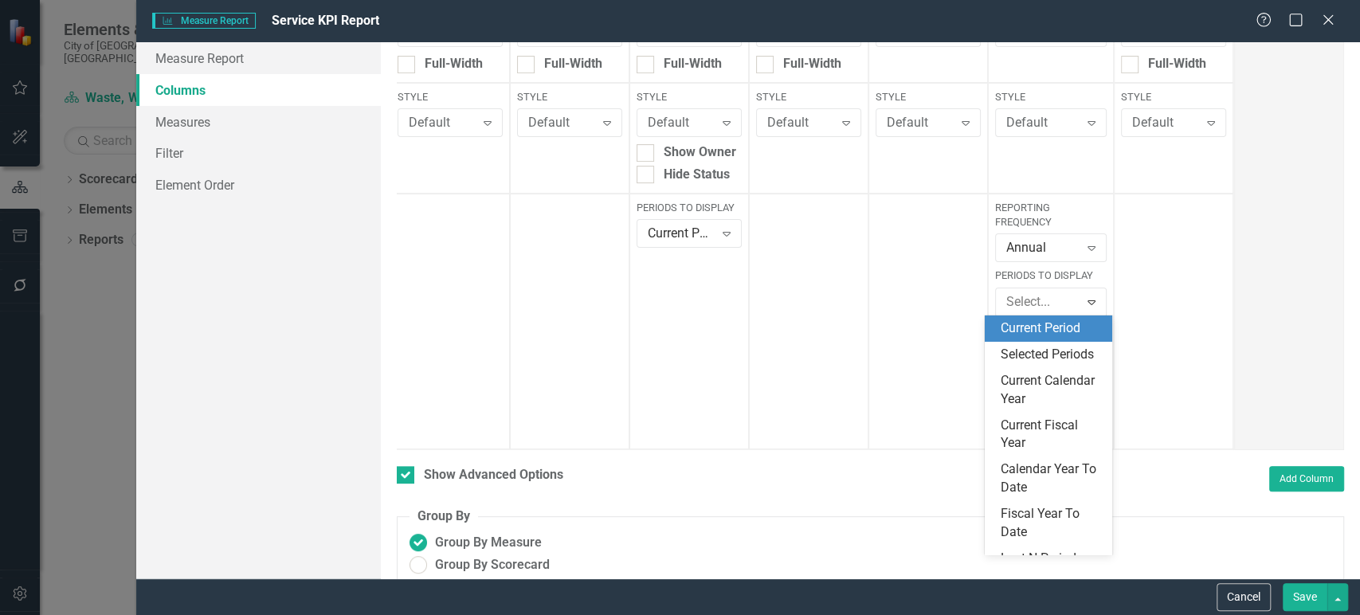
click at [1039, 328] on div "Current Period" at bounding box center [1051, 328] width 102 height 18
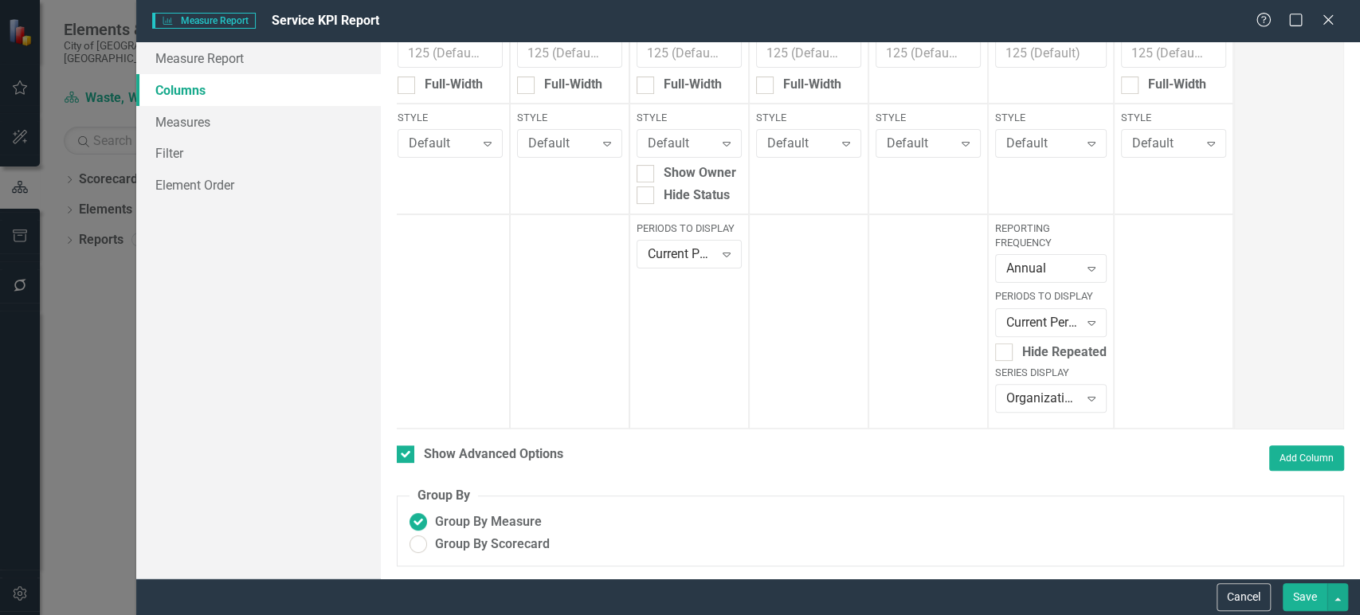
scroll to position [240, 0]
click at [1042, 317] on div "Current Period" at bounding box center [1042, 322] width 72 height 18
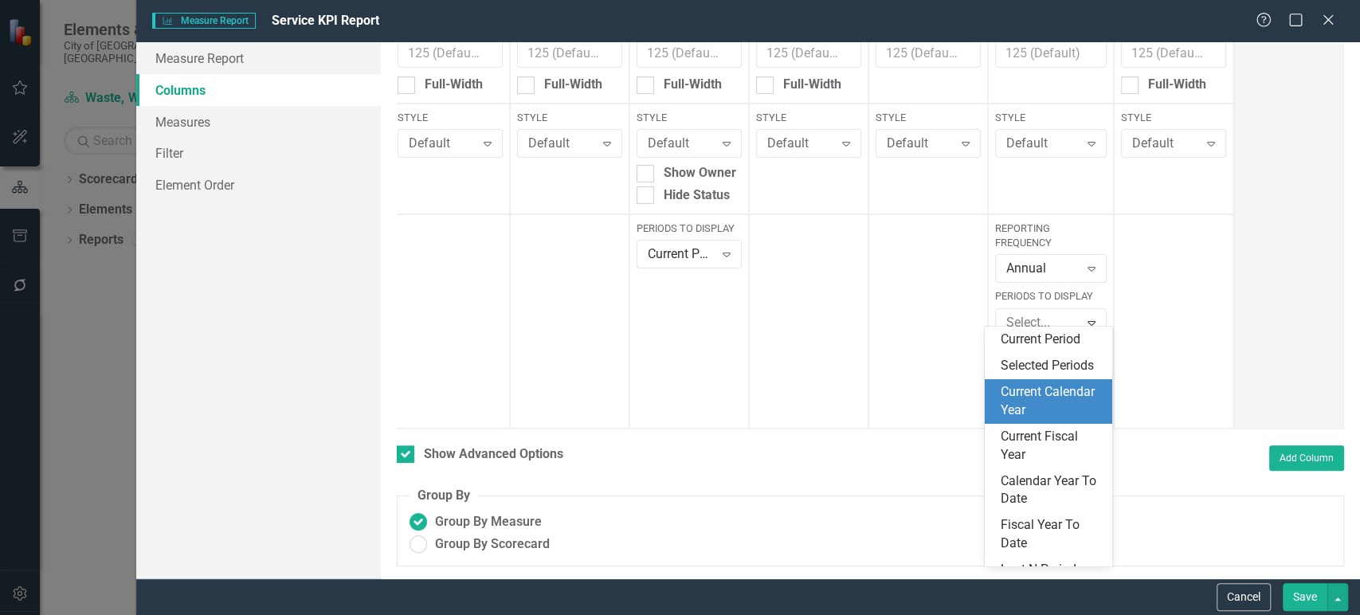
scroll to position [87, 0]
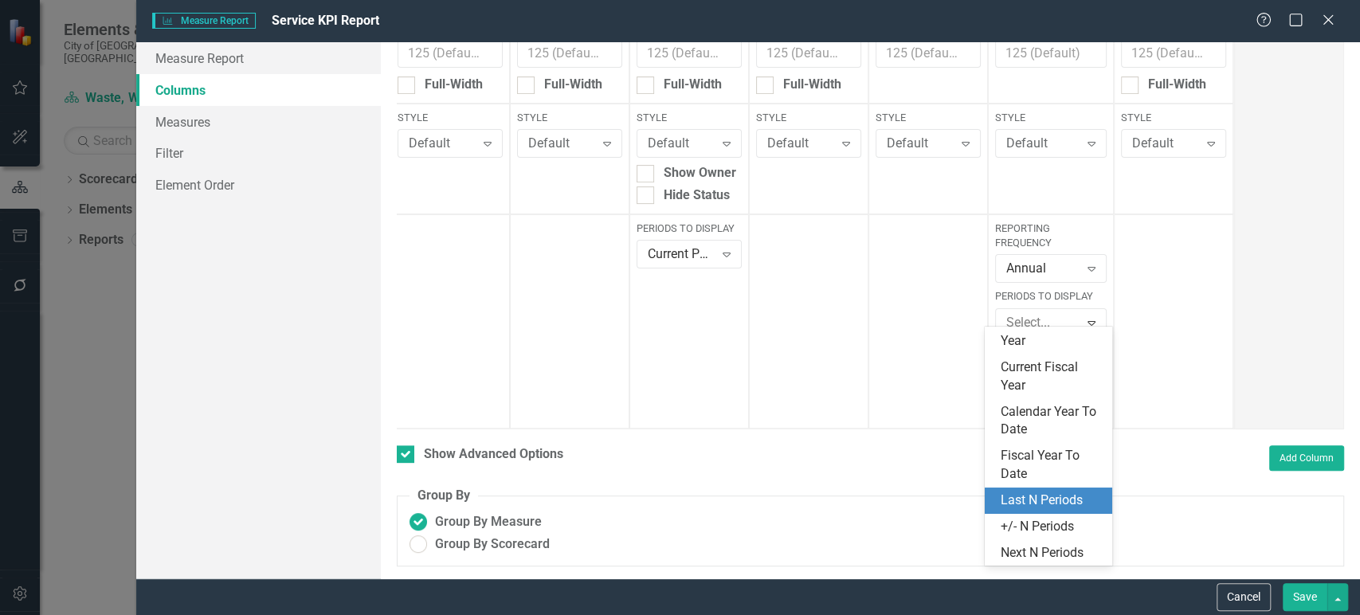
click at [1035, 509] on div "Last N Periods" at bounding box center [1047, 500] width 127 height 26
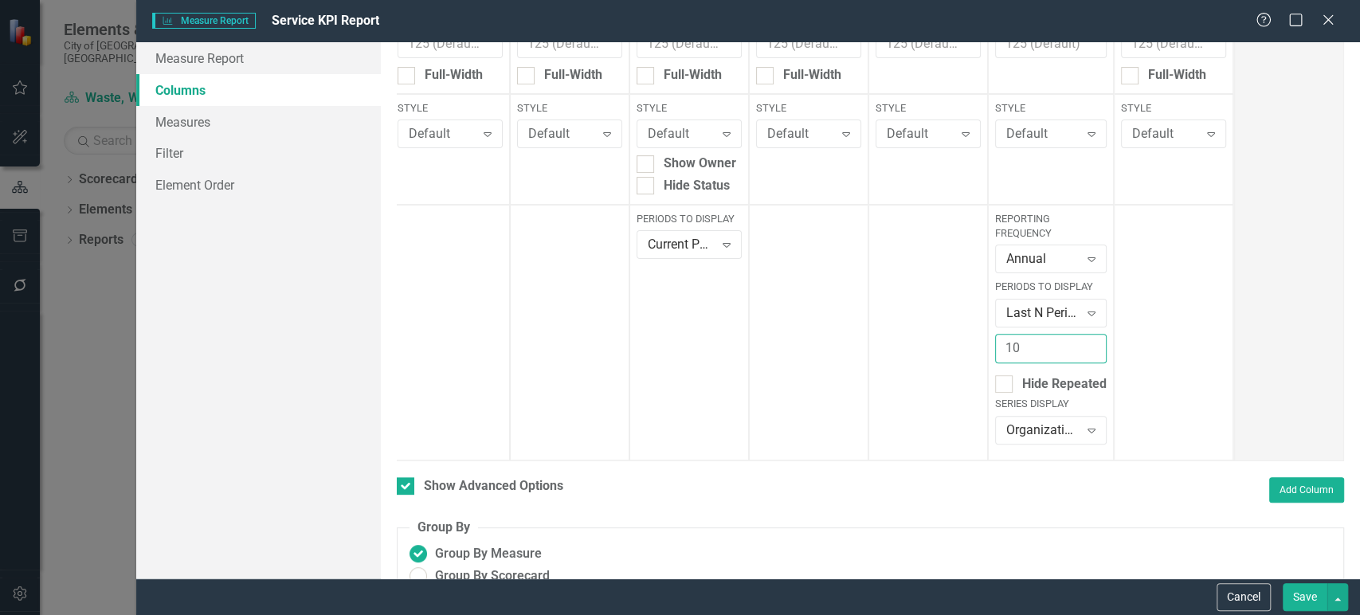
drag, startPoint x: 1032, startPoint y: 350, endPoint x: 963, endPoint y: 343, distance: 69.7
click at [963, 343] on div "Measure Sub Service Group Close Column Header Width 1 11% Min Pixel Width (20-5…" at bounding box center [740, 137] width 988 height 647
type input "4"
click at [1301, 599] on button "Save" at bounding box center [1304, 597] width 45 height 28
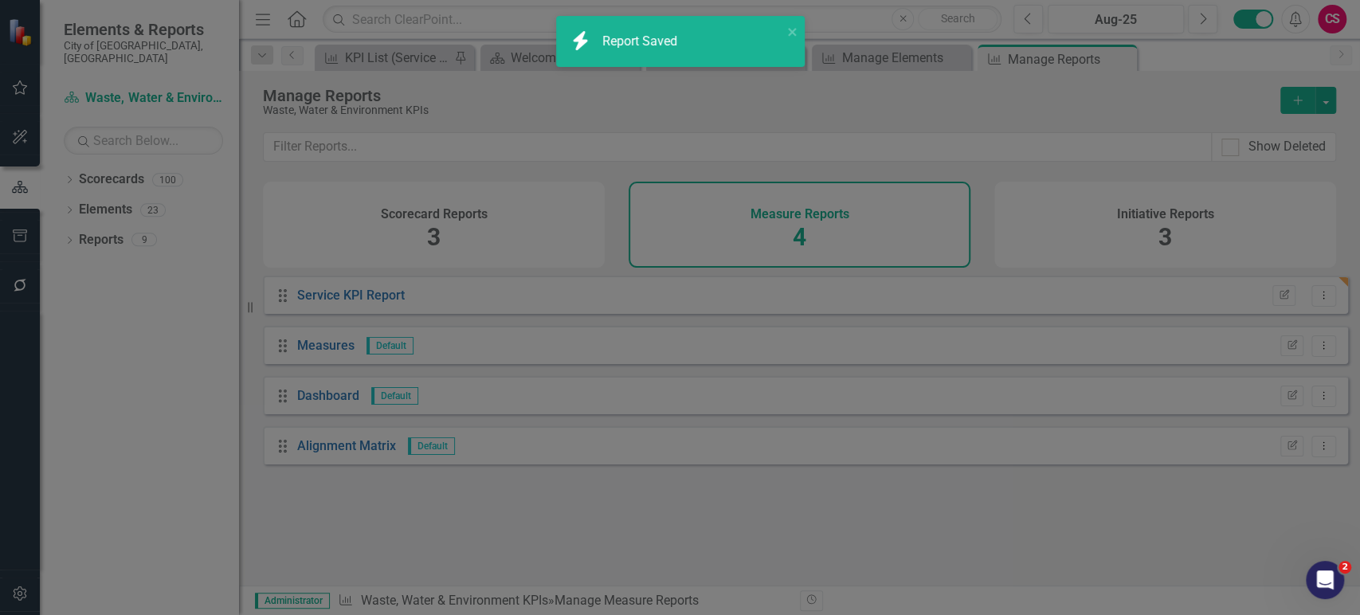
checkbox input "false"
radio input "true"
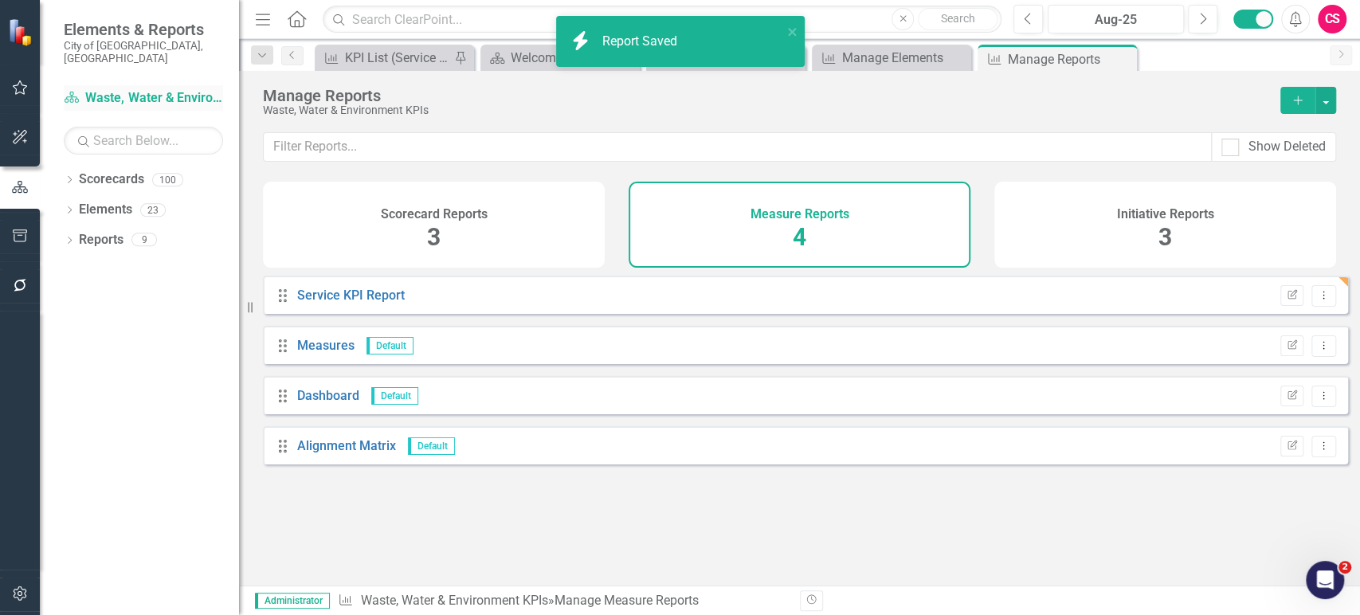
click at [140, 89] on link "Scorecard Waste, Water & Environment KPIs" at bounding box center [143, 98] width 159 height 18
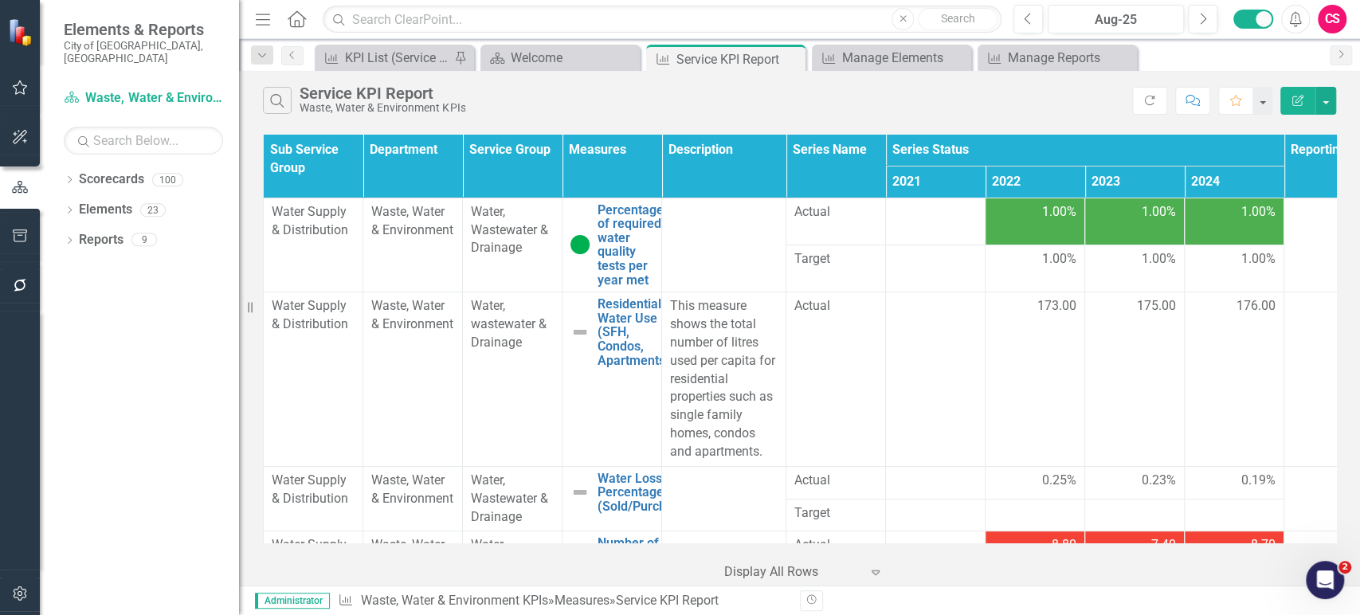
click at [1045, 214] on span "1.00%" at bounding box center [1059, 212] width 34 height 18
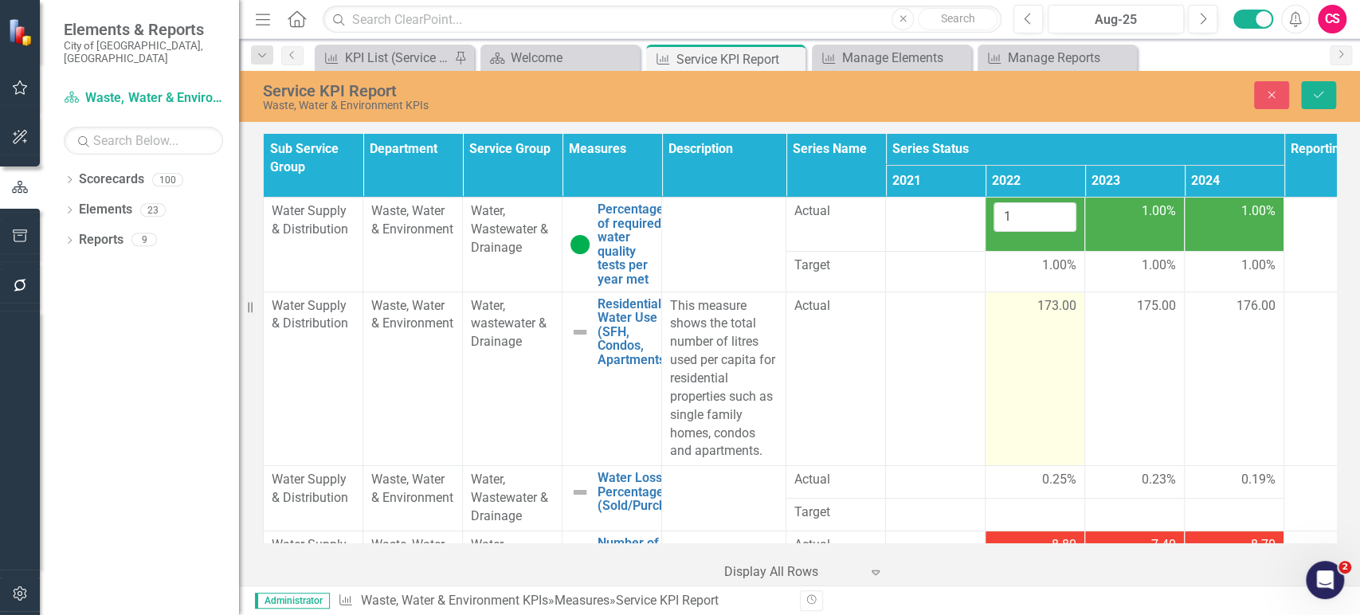
click at [1041, 310] on span "173.00" at bounding box center [1056, 306] width 39 height 18
click at [1266, 103] on button "Close" at bounding box center [1271, 95] width 35 height 28
